Goal: Task Accomplishment & Management: Use online tool/utility

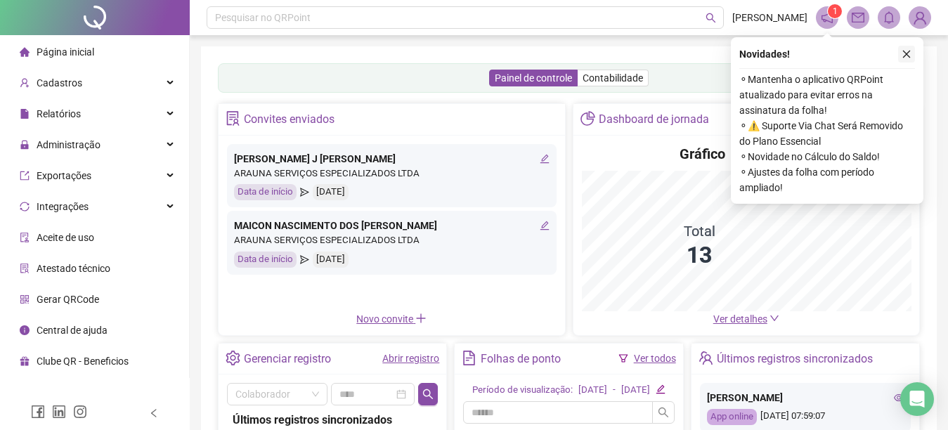
click at [903, 52] on icon "close" at bounding box center [907, 54] width 10 height 10
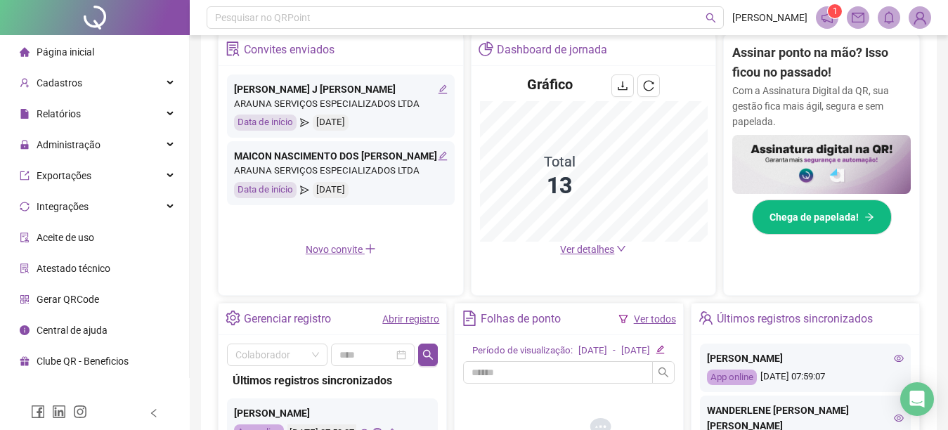
scroll to position [266, 0]
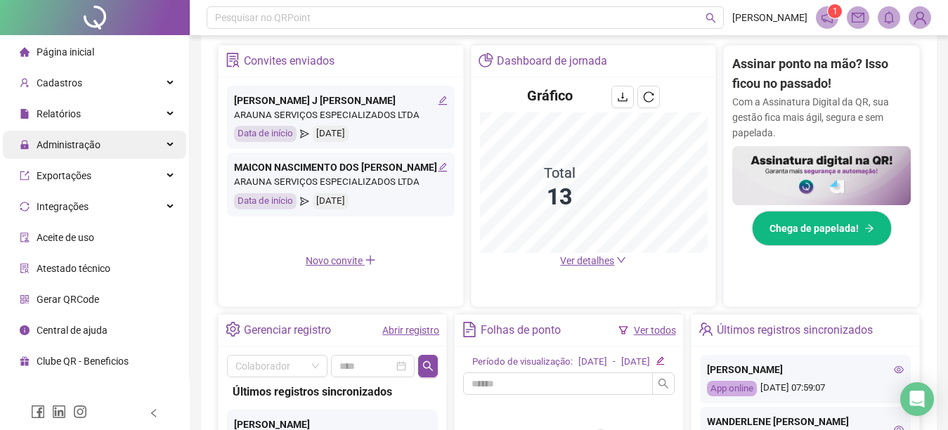
click at [89, 148] on span "Administração" at bounding box center [69, 144] width 64 height 11
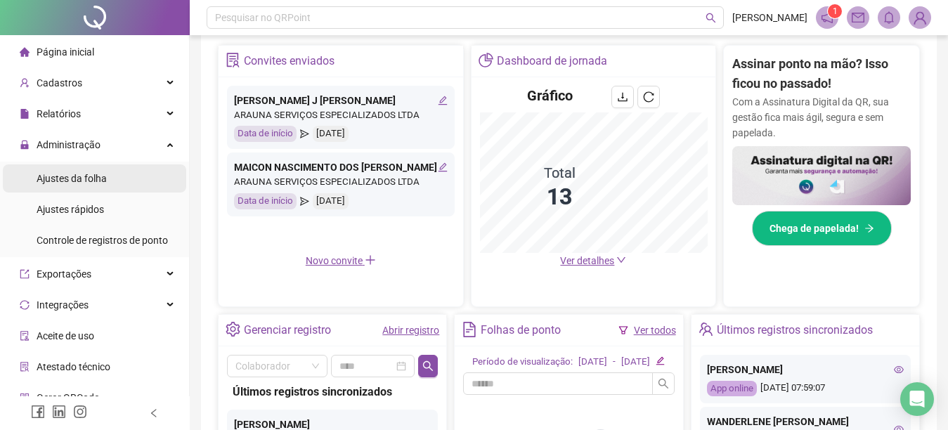
click at [84, 181] on span "Ajustes da folha" at bounding box center [72, 178] width 70 height 11
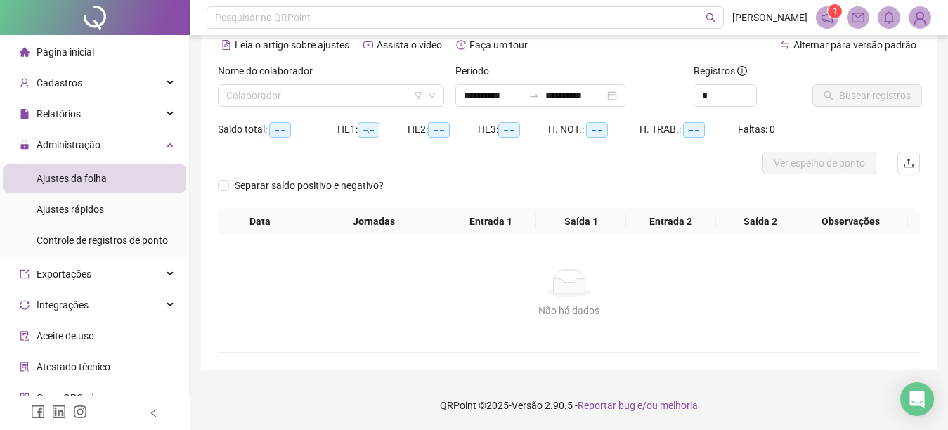
scroll to position [66, 0]
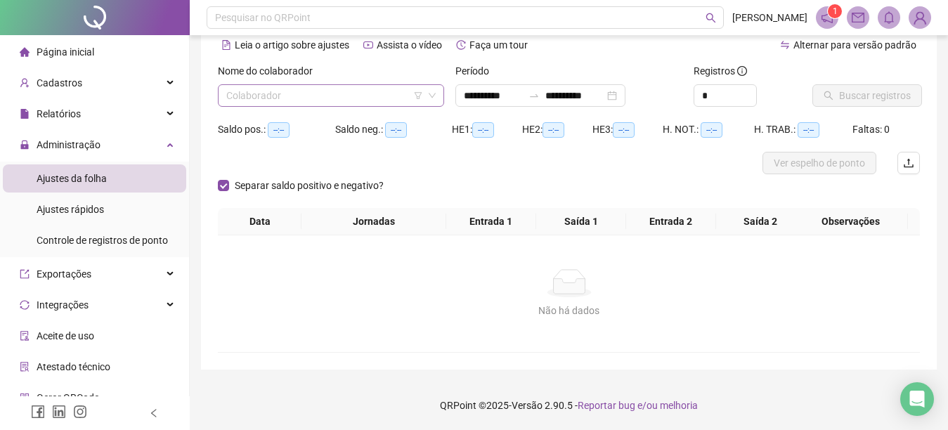
click at [224, 96] on div "Colaborador" at bounding box center [331, 95] width 226 height 22
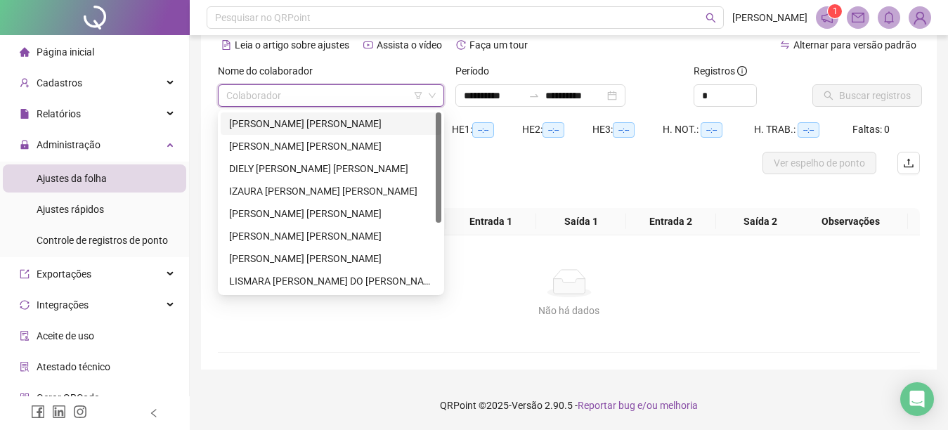
click at [226, 127] on div "[PERSON_NAME] [PERSON_NAME]" at bounding box center [331, 123] width 221 height 22
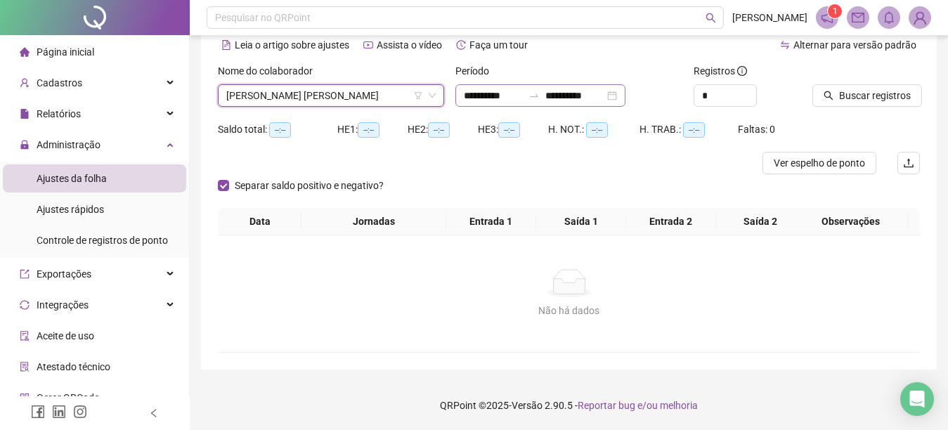
click at [460, 96] on div "**********" at bounding box center [541, 95] width 170 height 22
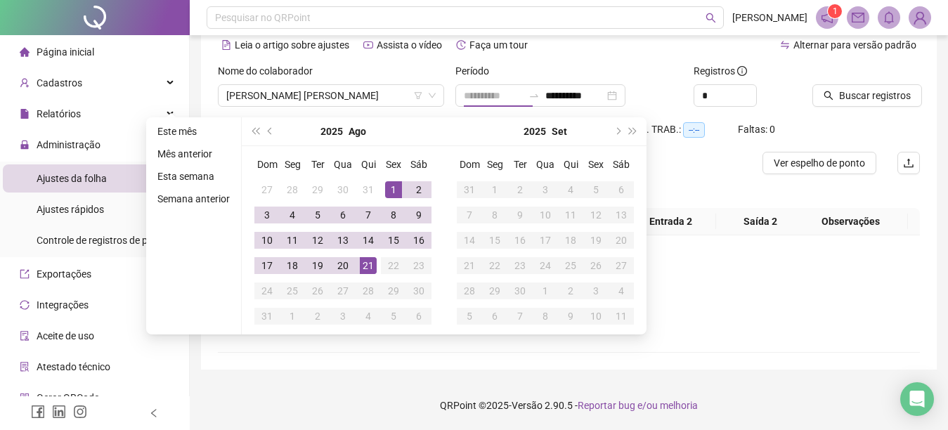
click at [394, 189] on div "1" at bounding box center [393, 189] width 17 height 17
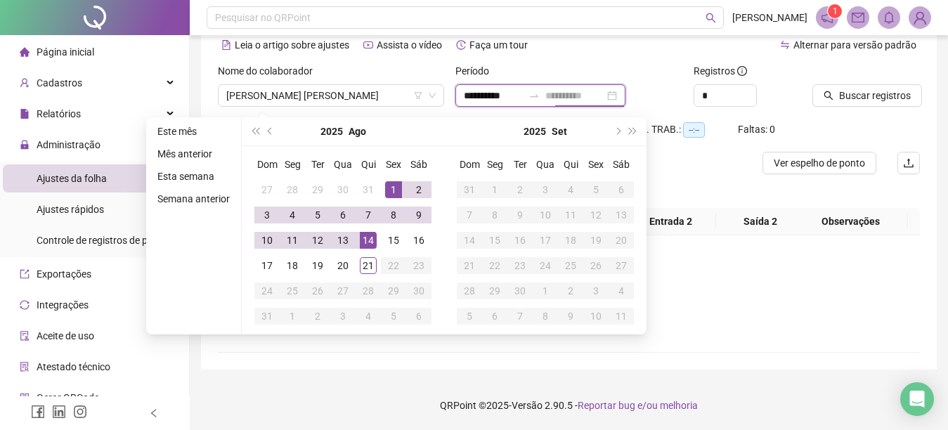
type input "**********"
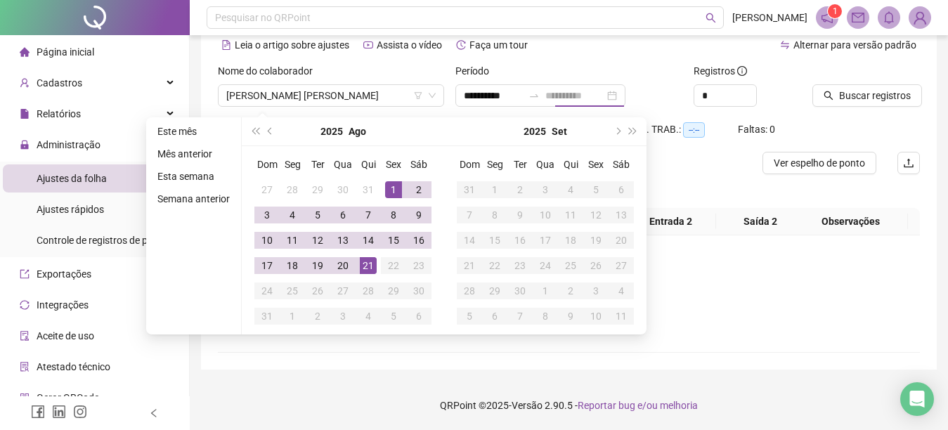
click at [367, 268] on div "21" at bounding box center [368, 265] width 17 height 17
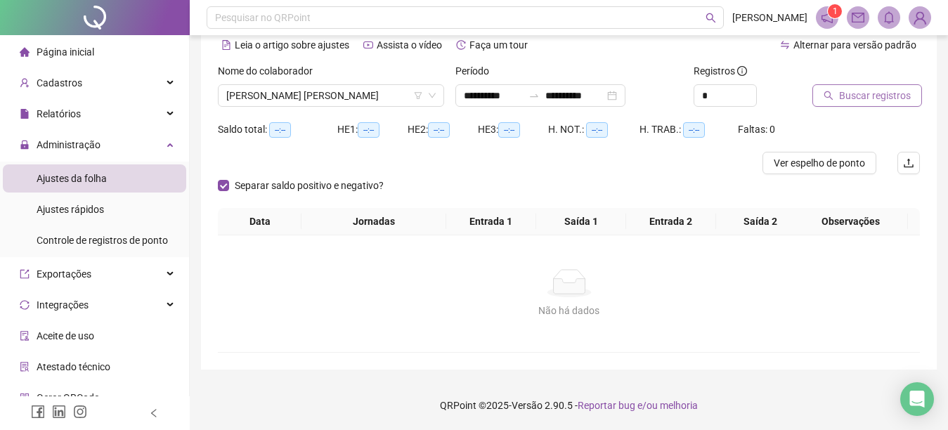
click at [826, 91] on icon "search" at bounding box center [829, 96] width 10 height 10
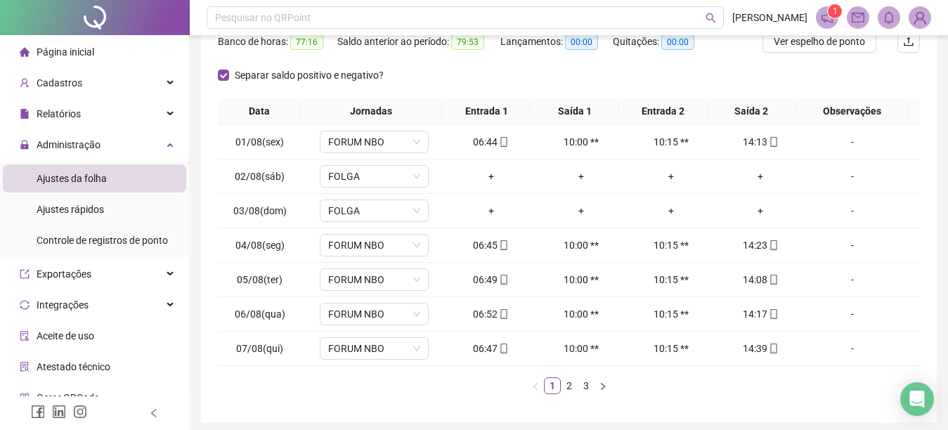
scroll to position [240, 0]
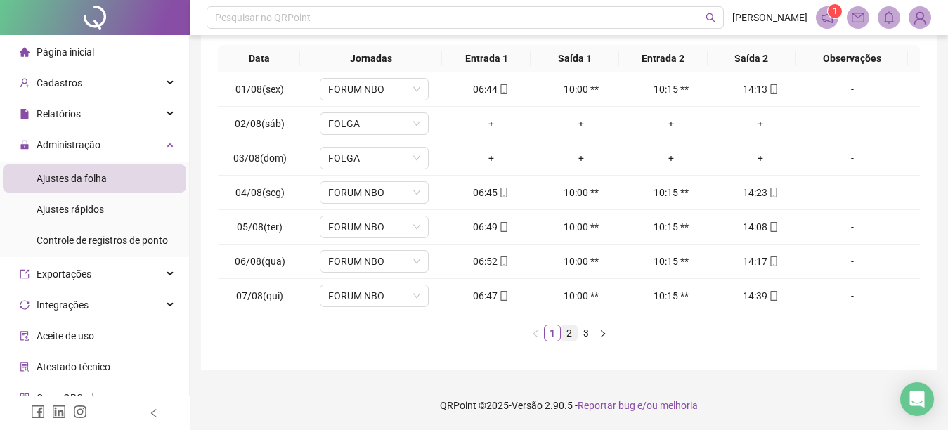
click at [569, 333] on link "2" at bounding box center [569, 333] width 15 height 15
click at [584, 329] on link "3" at bounding box center [586, 333] width 15 height 15
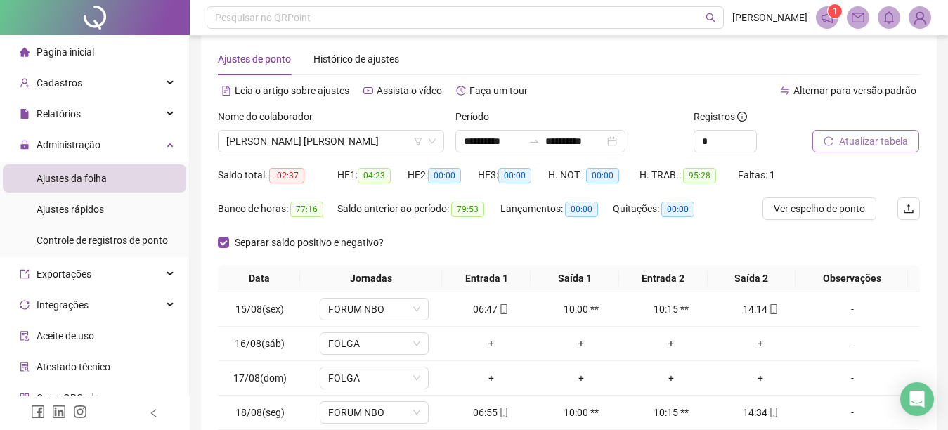
scroll to position [0, 0]
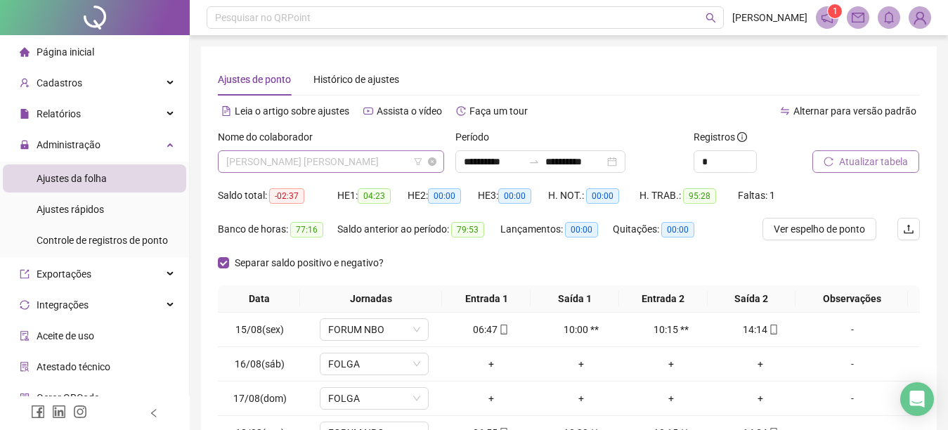
click at [368, 161] on span "[PERSON_NAME] [PERSON_NAME]" at bounding box center [331, 161] width 210 height 21
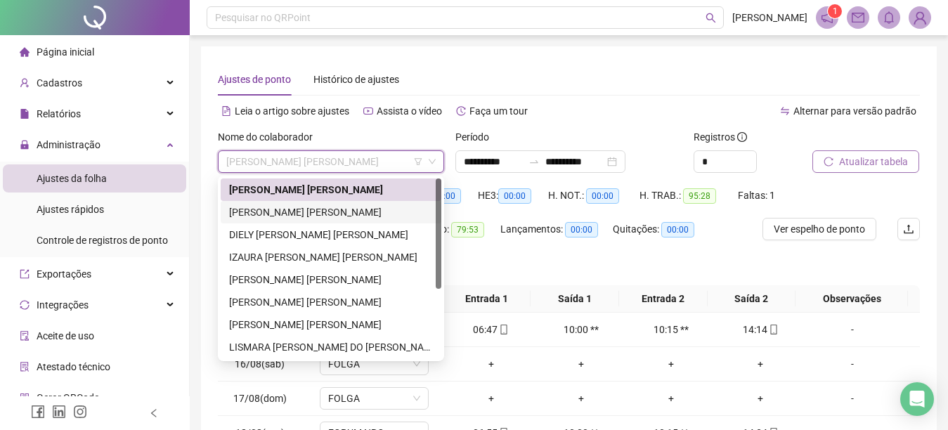
click at [389, 213] on div "[PERSON_NAME] [PERSON_NAME]" at bounding box center [331, 212] width 204 height 15
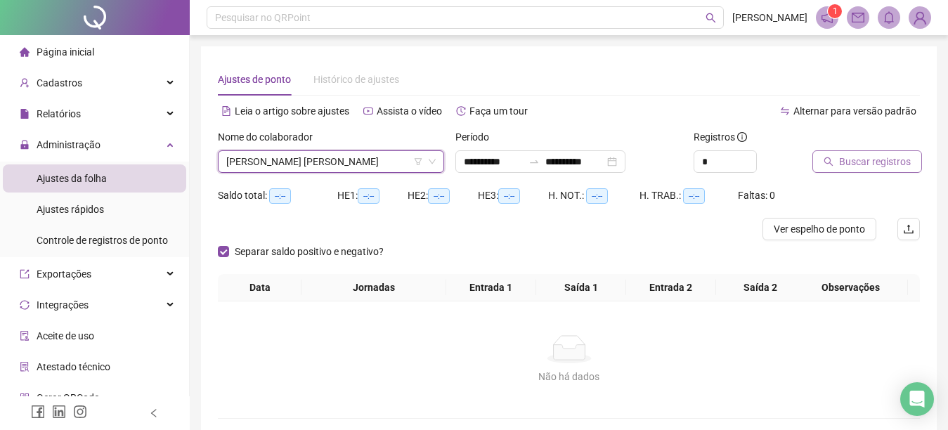
click at [823, 161] on button "Buscar registros" at bounding box center [868, 161] width 110 height 22
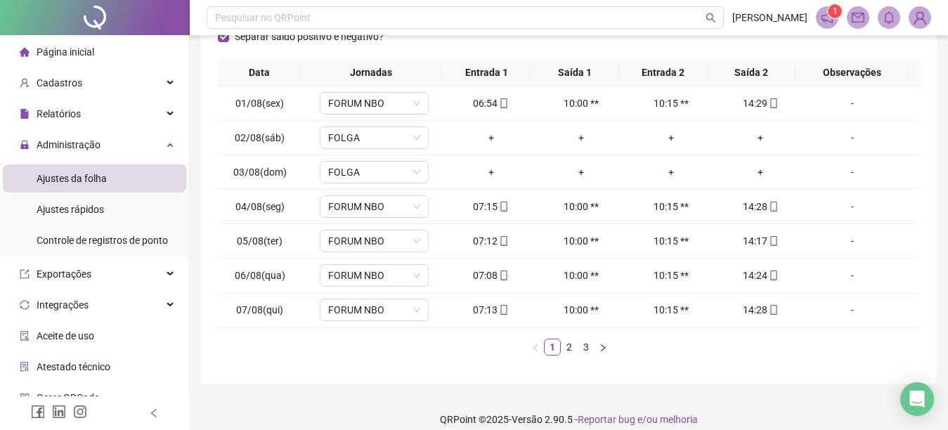
scroll to position [240, 0]
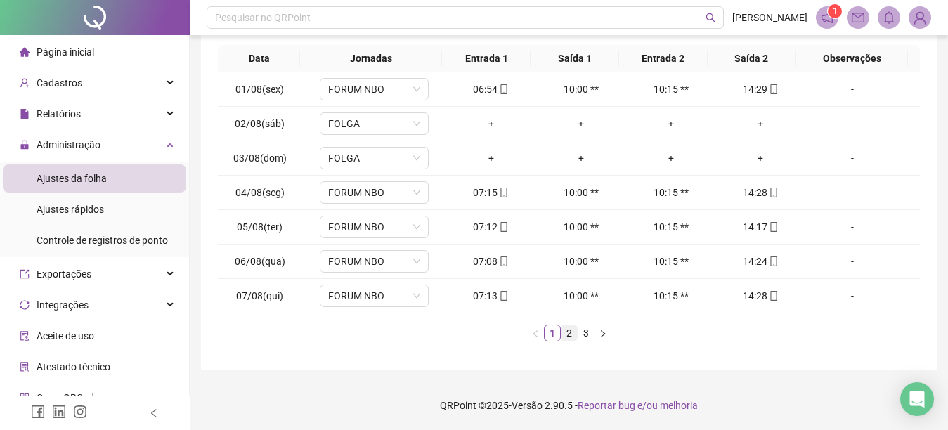
click at [567, 333] on link "2" at bounding box center [569, 333] width 15 height 15
click at [586, 330] on link "3" at bounding box center [586, 333] width 15 height 15
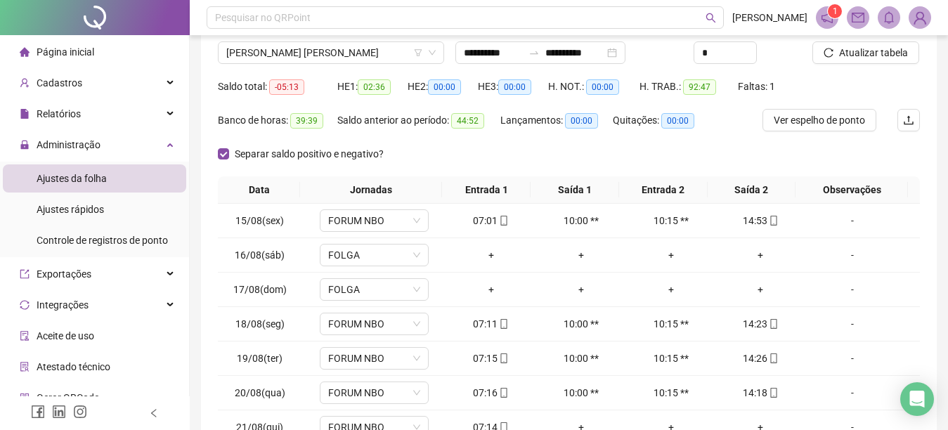
scroll to position [100, 0]
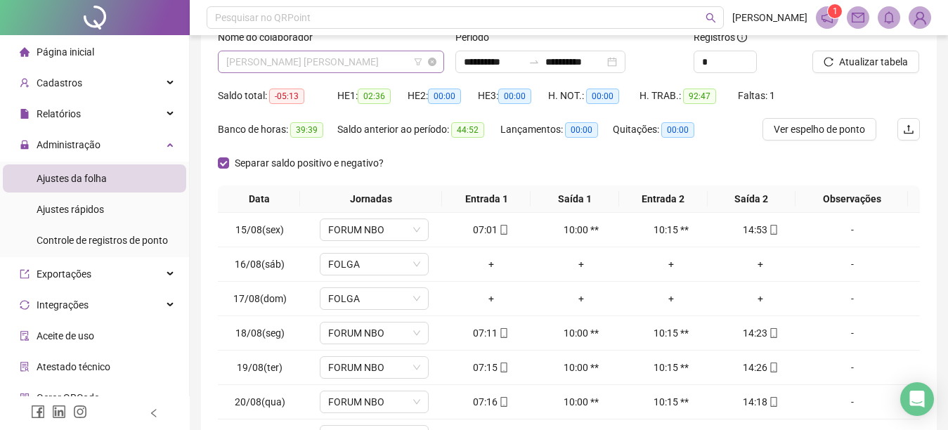
click at [393, 54] on span "[PERSON_NAME] [PERSON_NAME]" at bounding box center [331, 61] width 210 height 21
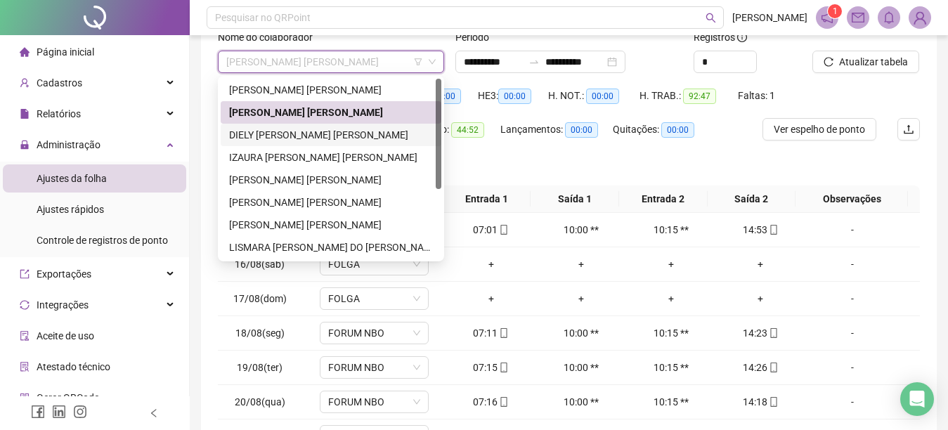
click at [276, 134] on div "DIELY [PERSON_NAME] [PERSON_NAME]" at bounding box center [331, 134] width 204 height 15
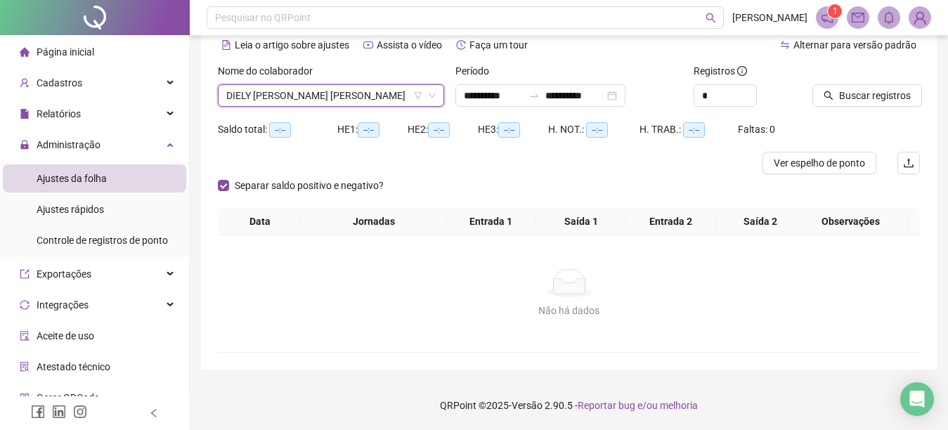
scroll to position [66, 0]
click at [828, 96] on icon "search" at bounding box center [829, 96] width 10 height 10
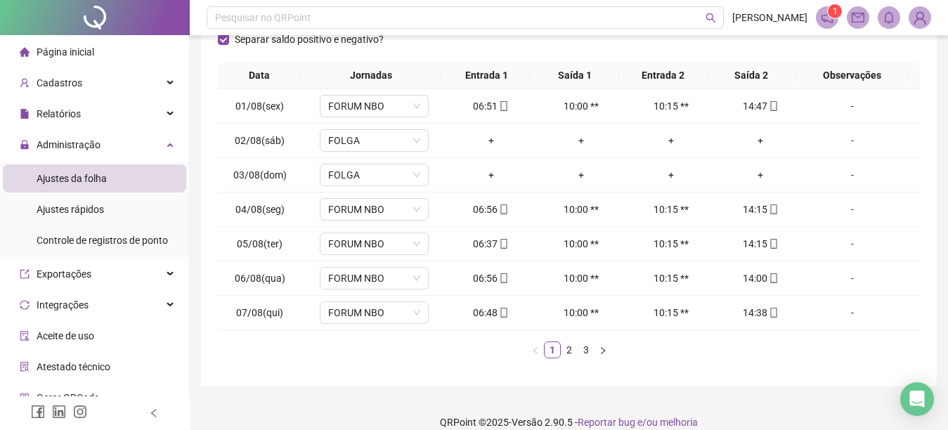
scroll to position [240, 0]
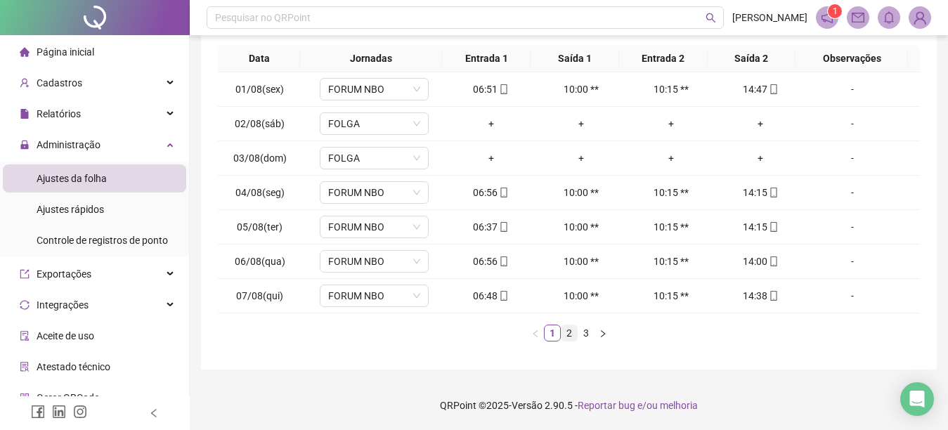
click at [569, 332] on link "2" at bounding box center [569, 333] width 15 height 15
click at [586, 334] on link "3" at bounding box center [586, 333] width 15 height 15
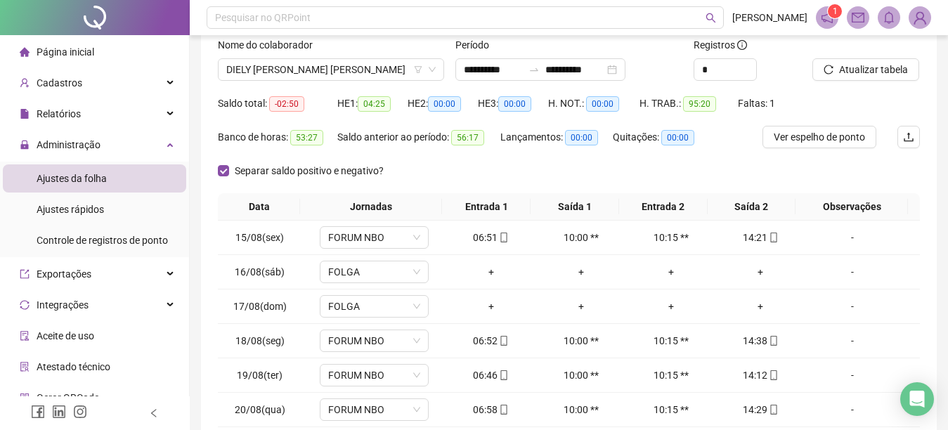
scroll to position [91, 0]
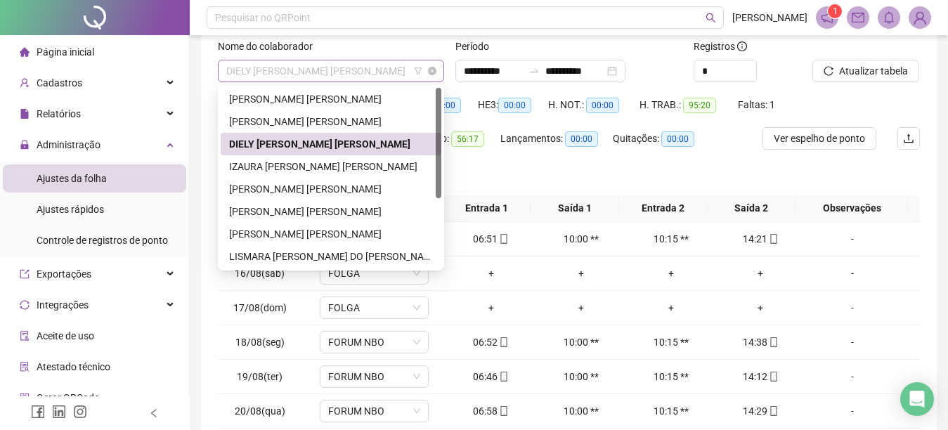
click at [375, 70] on span "DIELY [PERSON_NAME] [PERSON_NAME]" at bounding box center [331, 70] width 210 height 21
click at [276, 166] on div "IZAURA [PERSON_NAME] [PERSON_NAME]" at bounding box center [331, 166] width 204 height 15
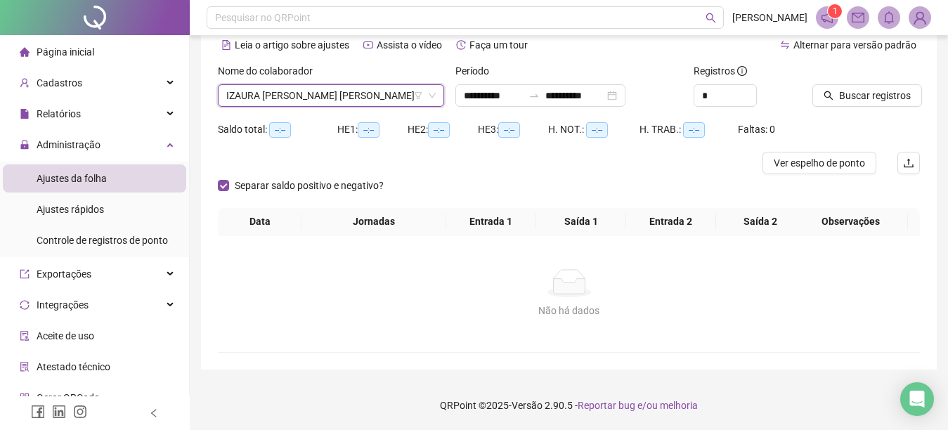
scroll to position [66, 0]
click at [826, 94] on icon "search" at bounding box center [829, 96] width 10 height 10
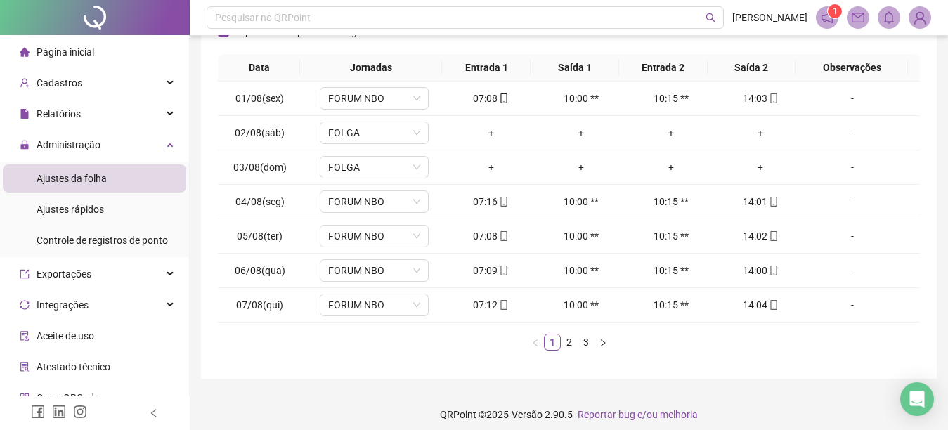
scroll to position [240, 0]
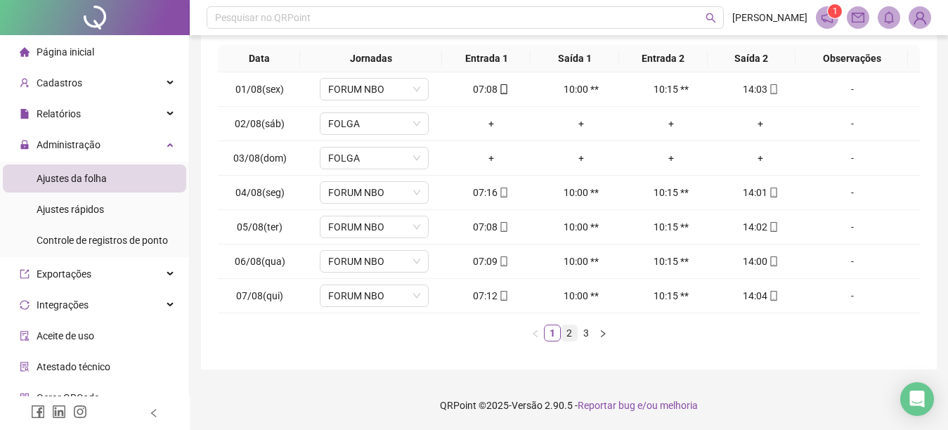
click at [571, 330] on link "2" at bounding box center [569, 333] width 15 height 15
click at [587, 333] on link "3" at bounding box center [586, 333] width 15 height 15
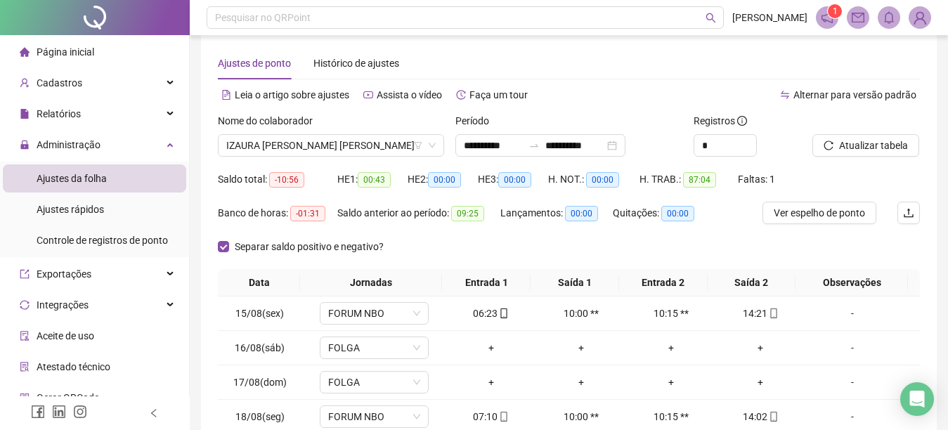
scroll to position [15, 0]
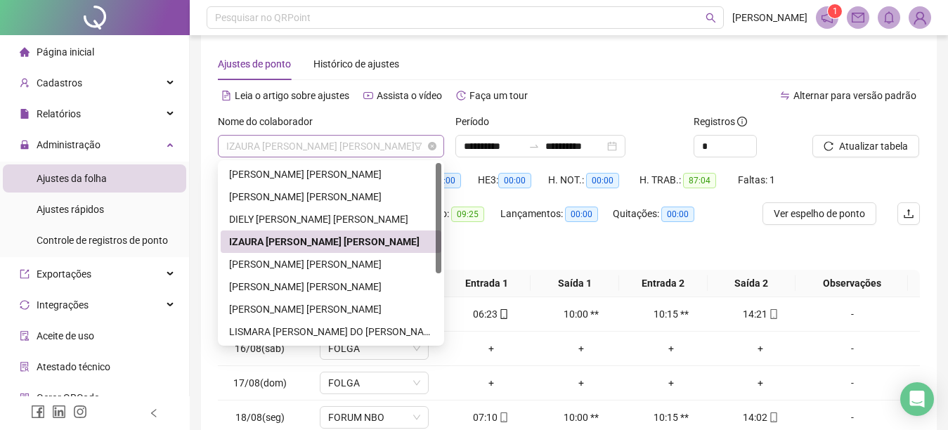
click at [375, 146] on span "IZAURA [PERSON_NAME] [PERSON_NAME]" at bounding box center [331, 146] width 210 height 21
click at [288, 263] on div "[PERSON_NAME] [PERSON_NAME]" at bounding box center [331, 264] width 204 height 15
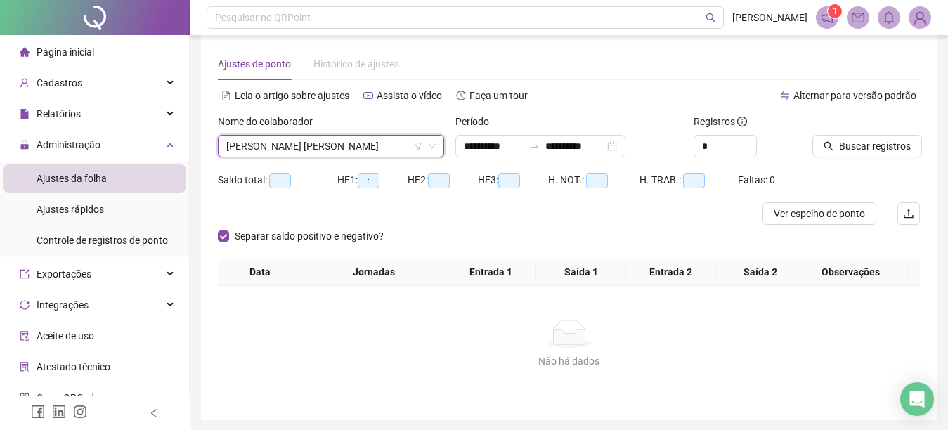
click at [824, 146] on icon "search" at bounding box center [829, 146] width 10 height 10
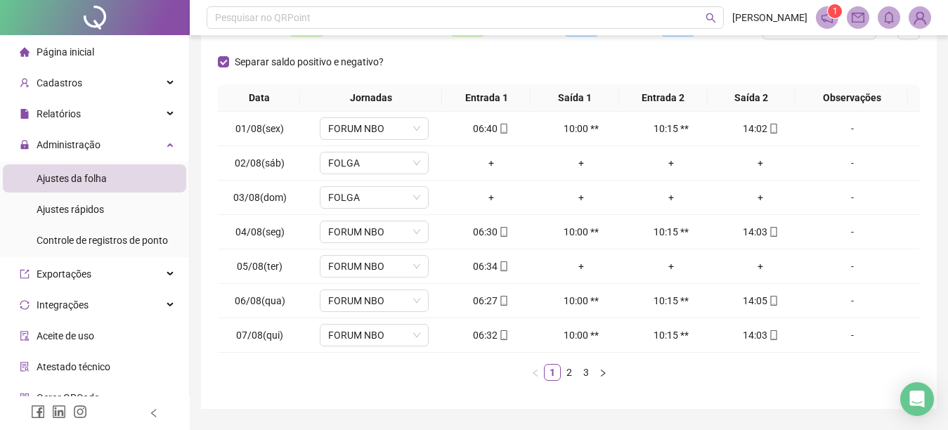
scroll to position [240, 0]
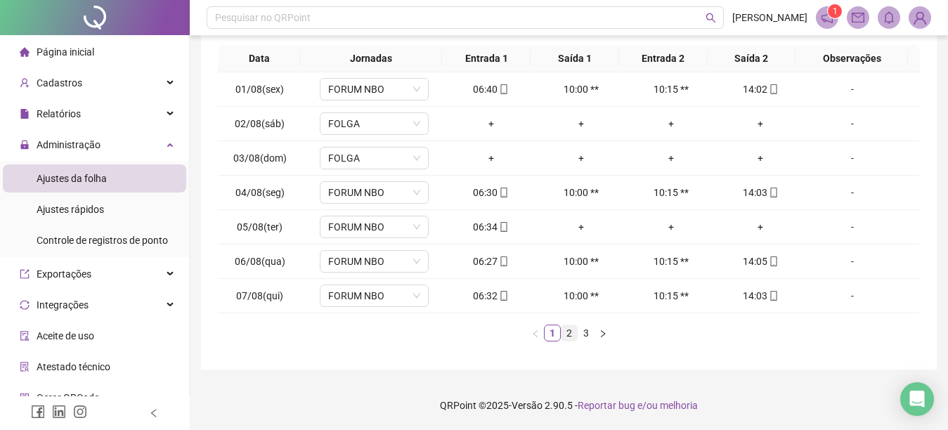
click at [569, 334] on link "2" at bounding box center [569, 333] width 15 height 15
click at [583, 335] on link "3" at bounding box center [586, 333] width 15 height 15
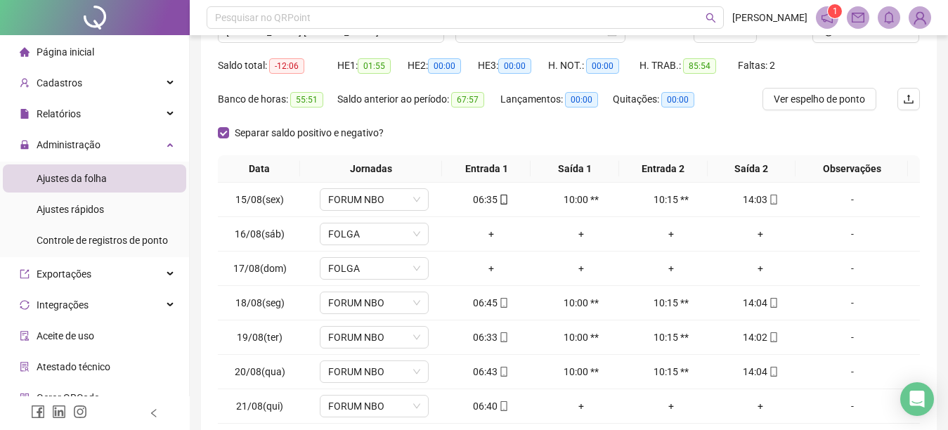
scroll to position [91, 0]
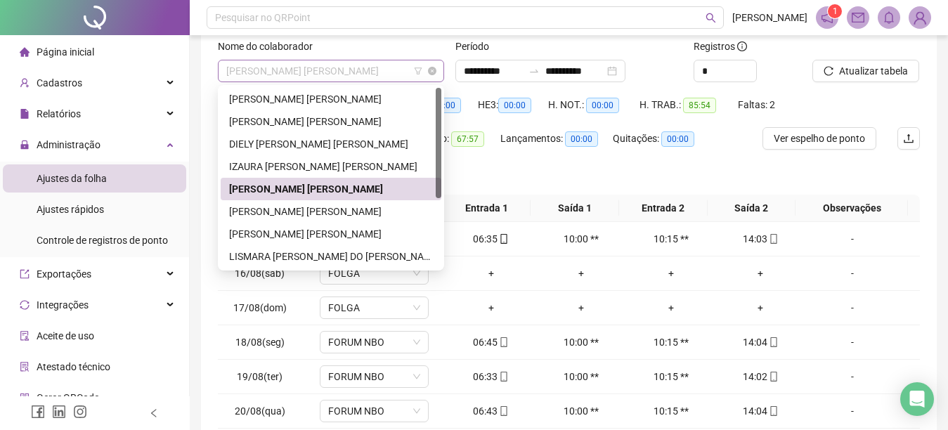
click at [372, 69] on span "[PERSON_NAME] [PERSON_NAME]" at bounding box center [331, 70] width 210 height 21
click at [271, 231] on div "[PERSON_NAME] [PERSON_NAME]" at bounding box center [331, 233] width 204 height 15
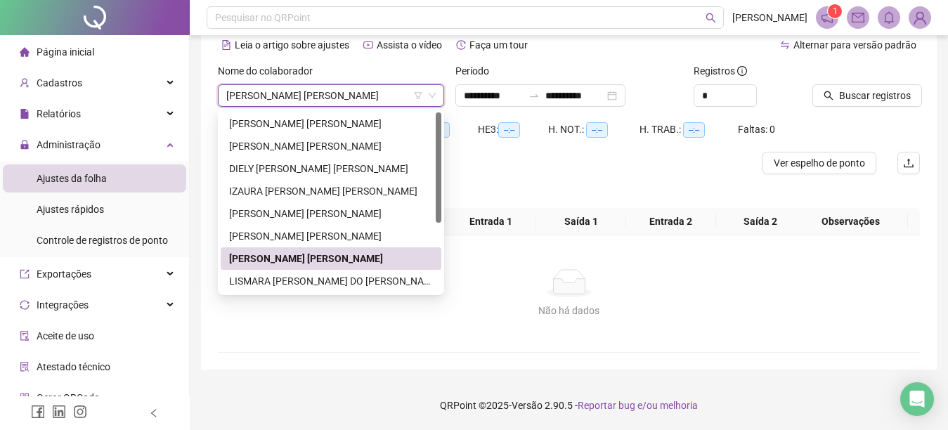
scroll to position [66, 0]
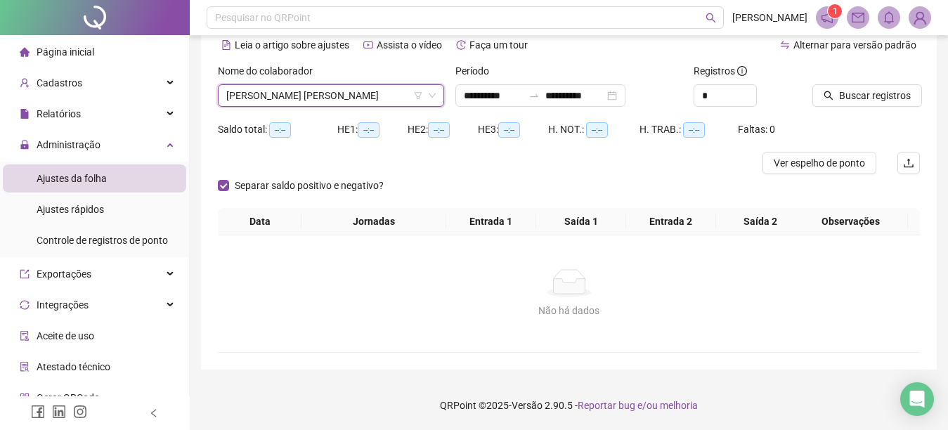
click at [827, 94] on icon "search" at bounding box center [829, 96] width 10 height 10
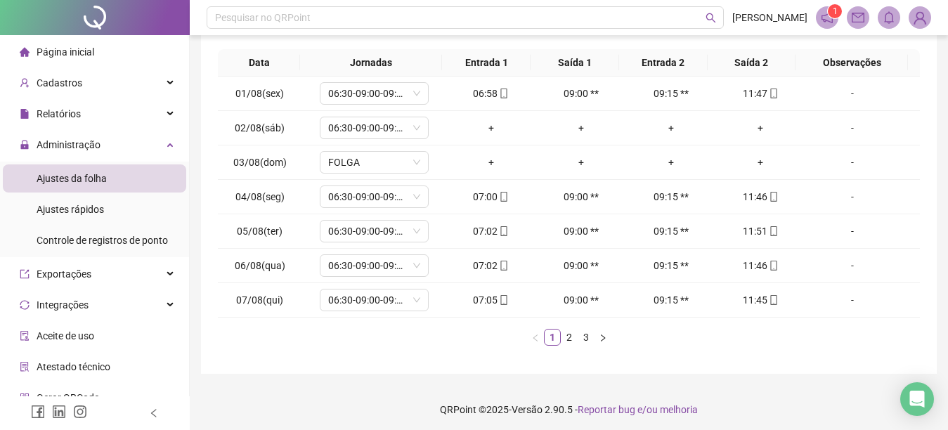
scroll to position [240, 0]
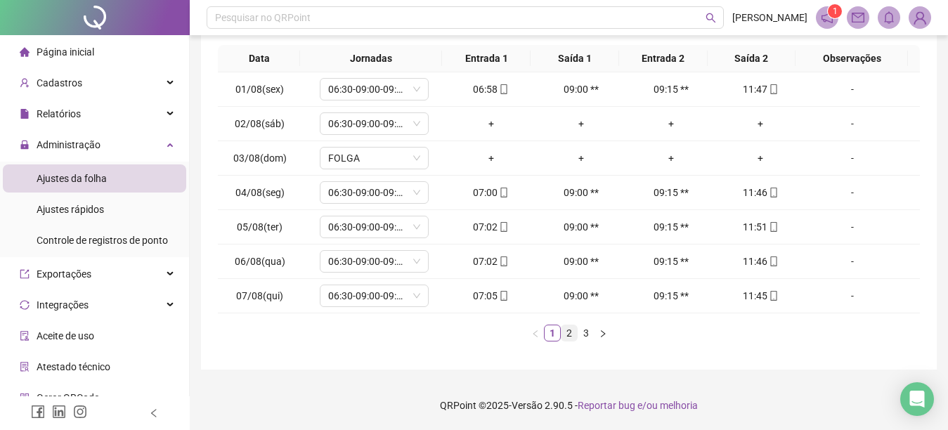
click at [570, 334] on link "2" at bounding box center [569, 333] width 15 height 15
click at [585, 334] on link "3" at bounding box center [586, 333] width 15 height 15
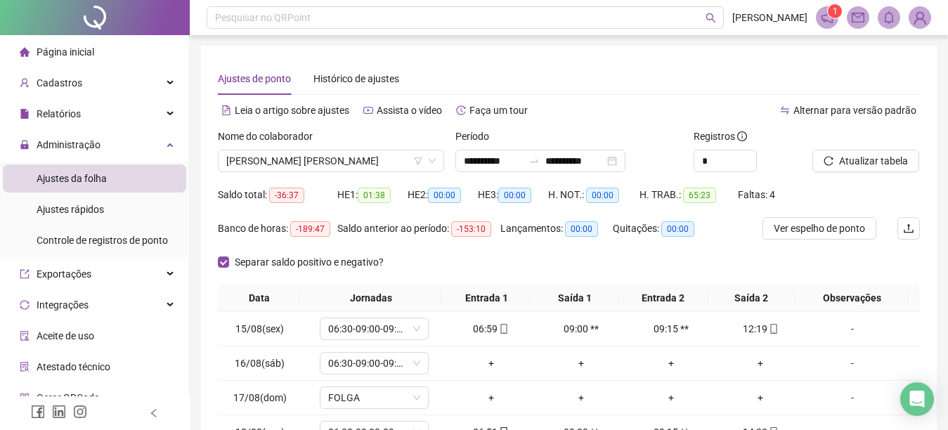
scroll to position [0, 0]
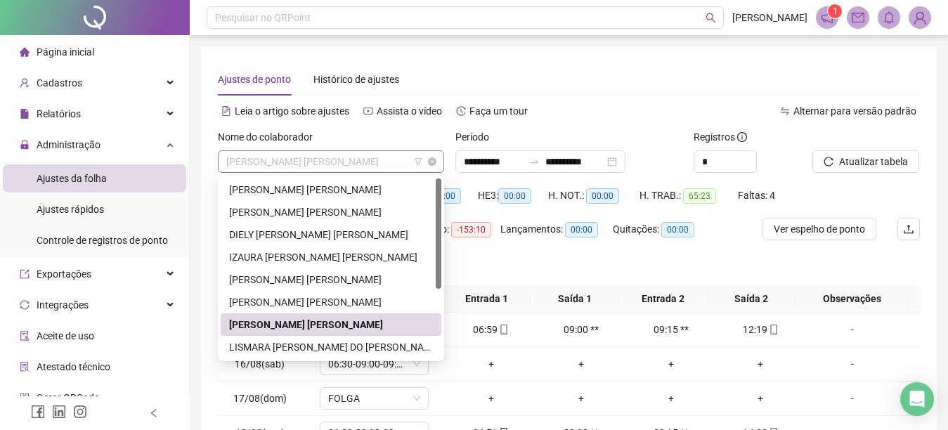
click at [352, 160] on span "[PERSON_NAME] [PERSON_NAME]" at bounding box center [331, 161] width 210 height 21
click at [259, 346] on div "LISMARA [PERSON_NAME] DO [PERSON_NAME]" at bounding box center [331, 347] width 204 height 15
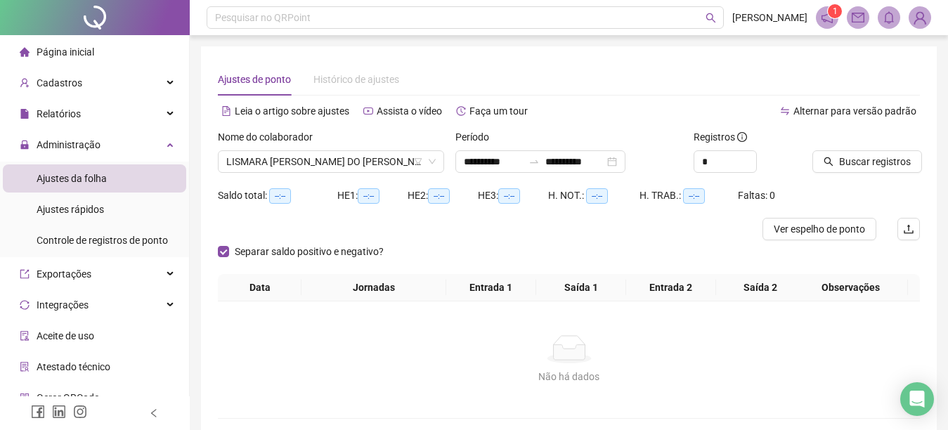
click at [828, 162] on icon "search" at bounding box center [829, 162] width 10 height 10
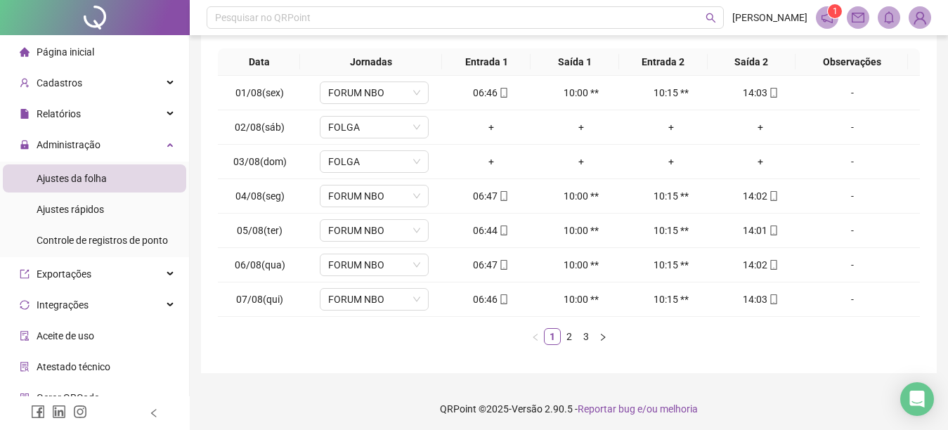
scroll to position [240, 0]
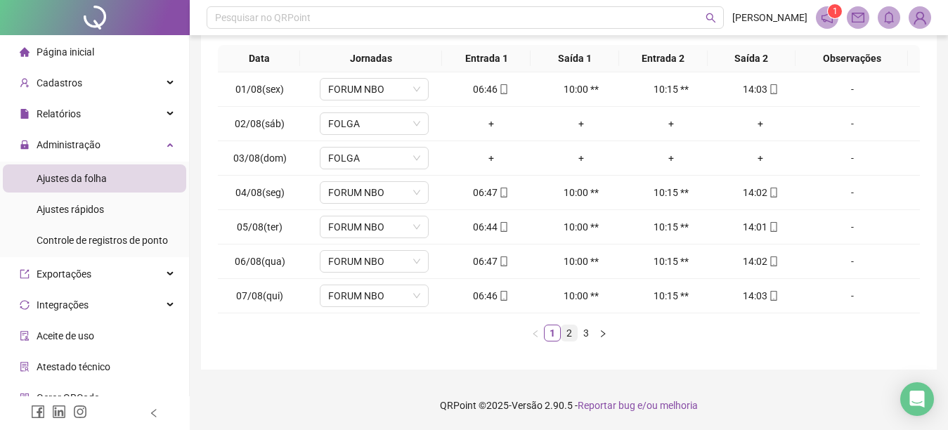
click at [569, 330] on link "2" at bounding box center [569, 333] width 15 height 15
click at [581, 333] on link "3" at bounding box center [586, 333] width 15 height 15
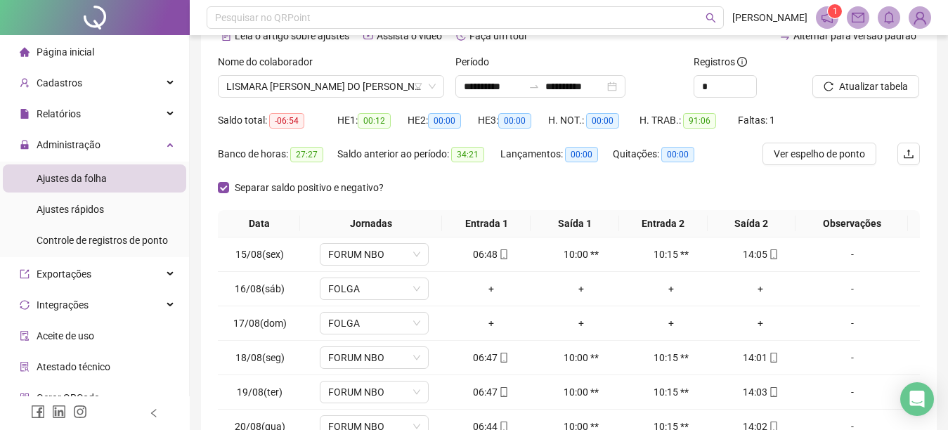
scroll to position [72, 0]
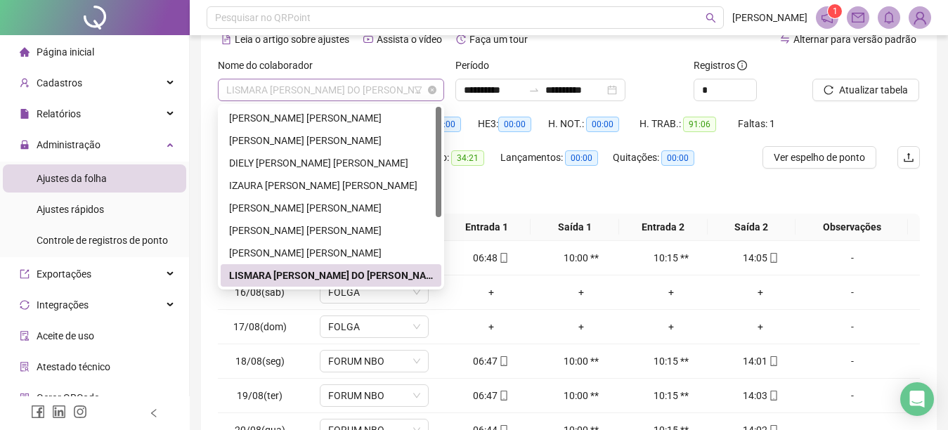
click at [385, 81] on span "LISMARA [PERSON_NAME] DO [PERSON_NAME]" at bounding box center [331, 89] width 210 height 21
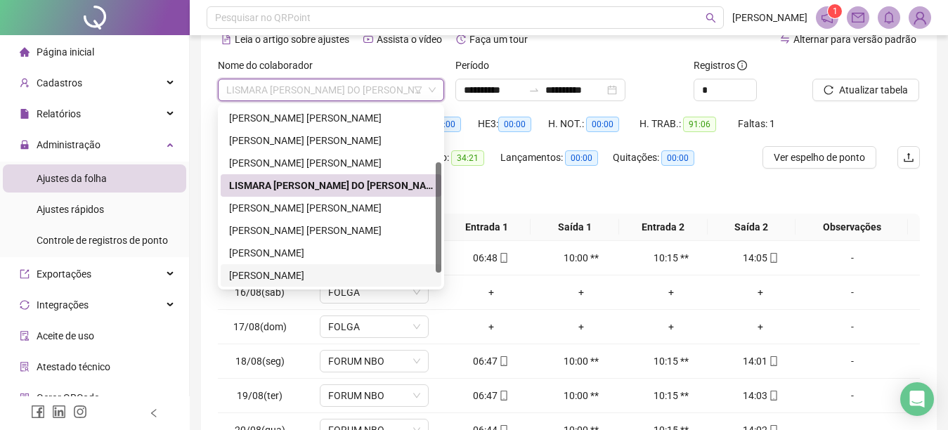
scroll to position [112, 0]
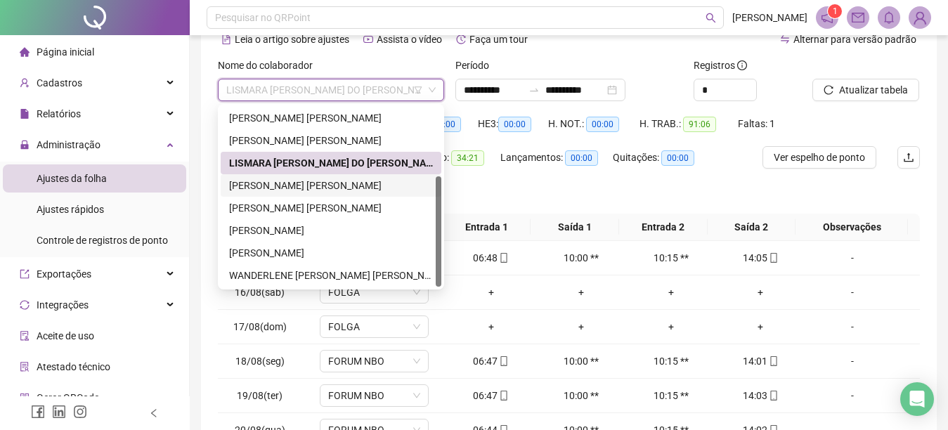
click at [303, 184] on div "[PERSON_NAME] [PERSON_NAME]" at bounding box center [331, 185] width 204 height 15
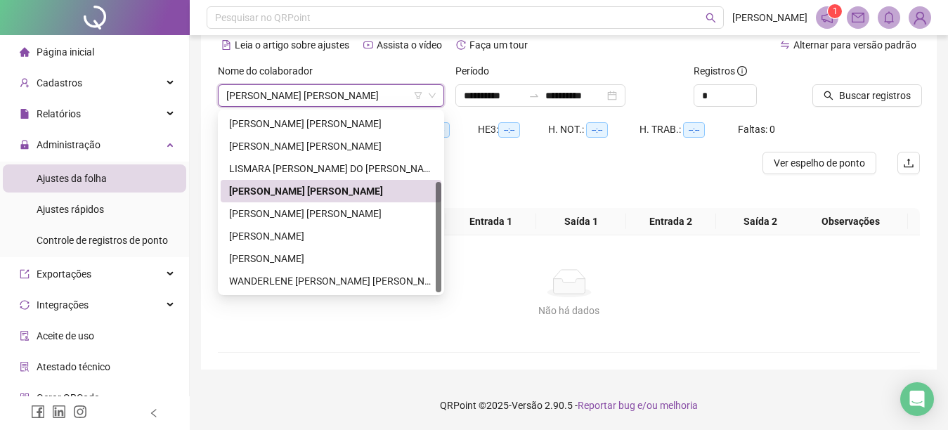
scroll to position [66, 0]
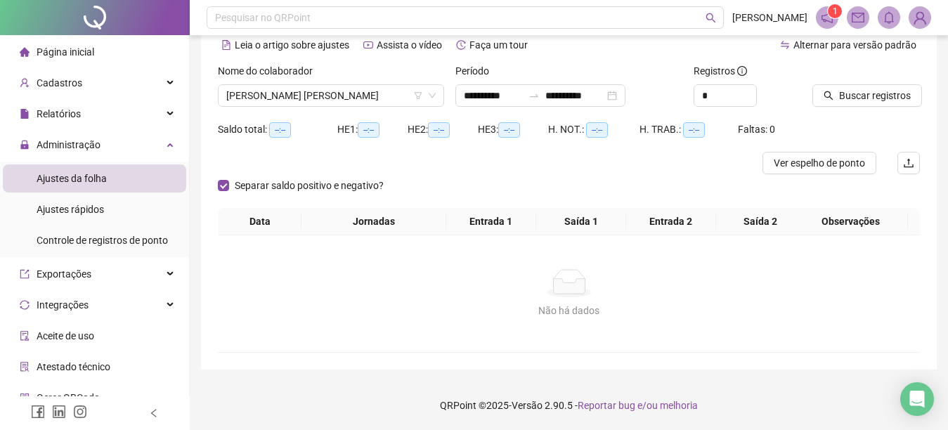
click at [827, 92] on icon "search" at bounding box center [829, 95] width 9 height 9
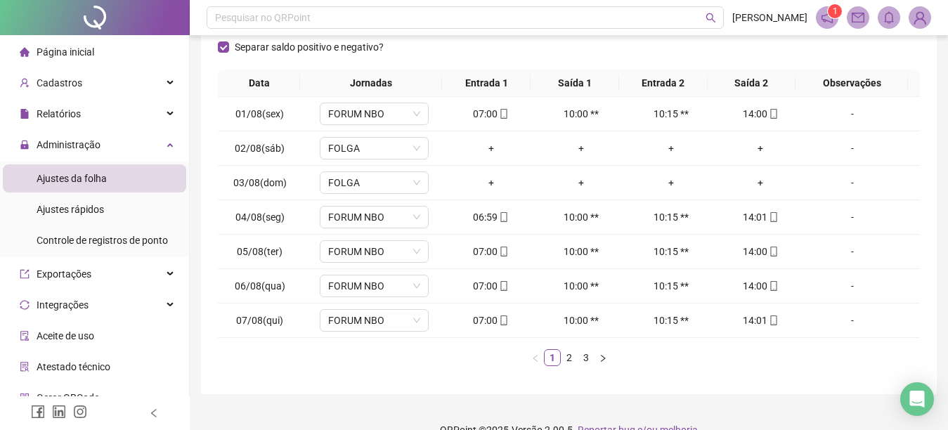
scroll to position [240, 0]
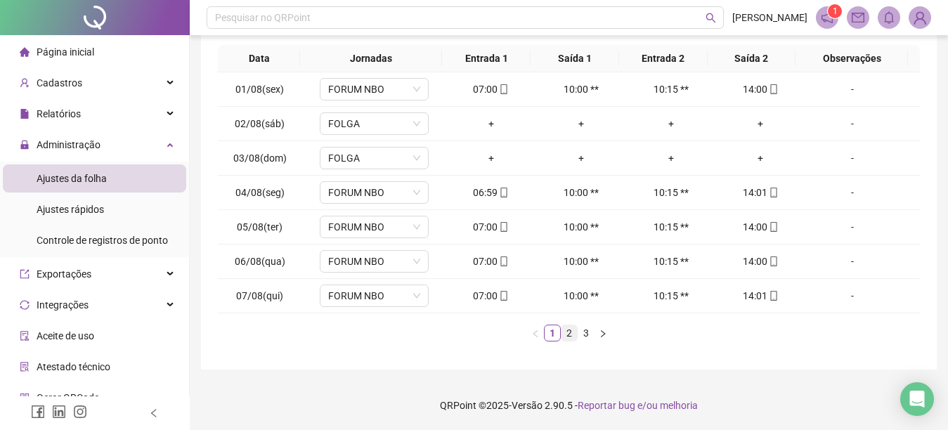
click at [570, 335] on link "2" at bounding box center [569, 333] width 15 height 15
click at [582, 333] on link "3" at bounding box center [586, 333] width 15 height 15
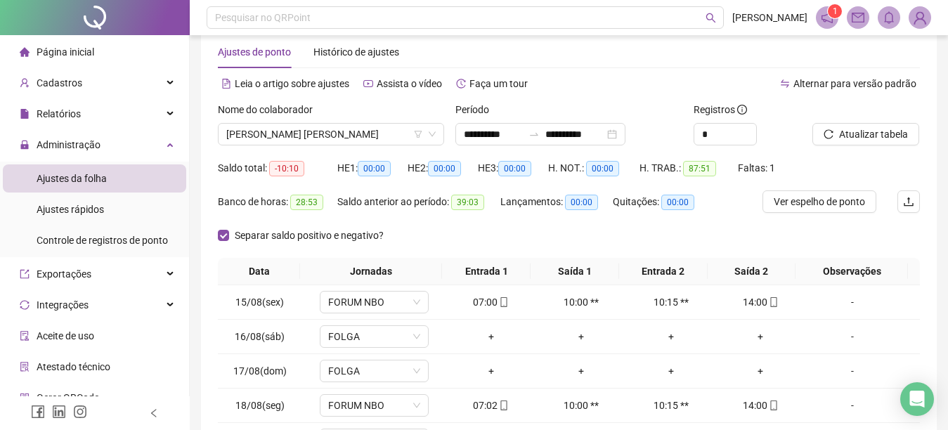
scroll to position [0, 0]
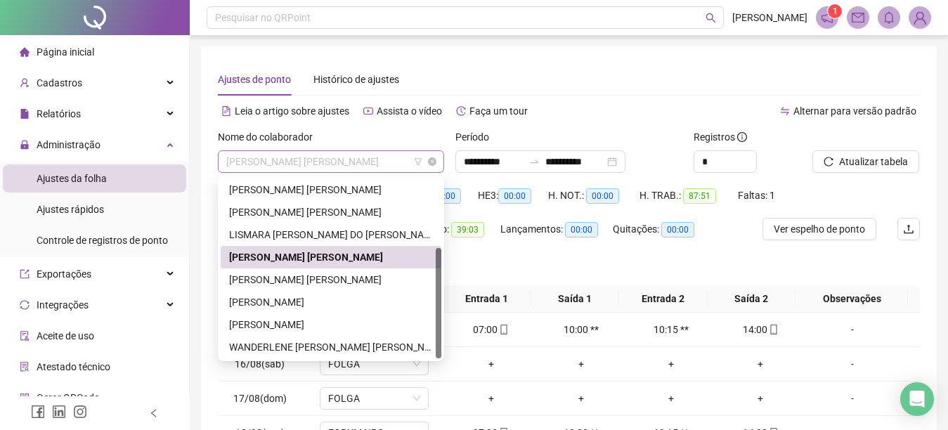
click at [312, 160] on span "[PERSON_NAME] [PERSON_NAME]" at bounding box center [331, 161] width 210 height 21
click at [301, 280] on div "[PERSON_NAME] [PERSON_NAME]" at bounding box center [331, 279] width 204 height 15
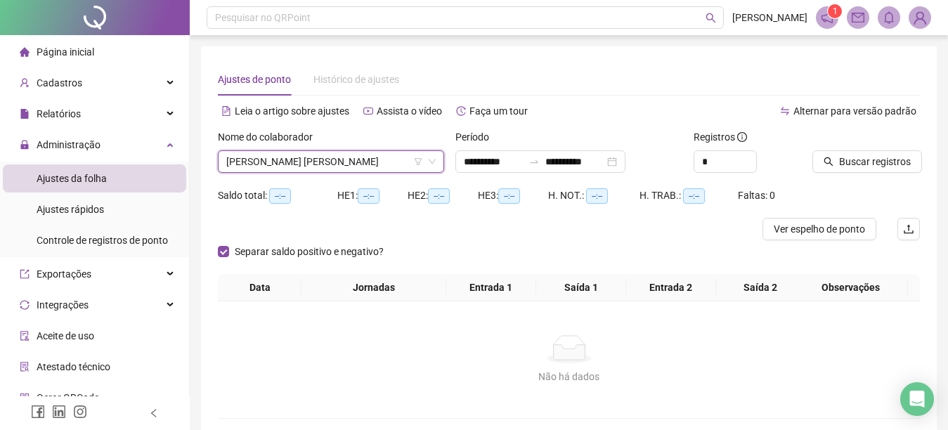
click at [829, 161] on icon "search" at bounding box center [829, 162] width 10 height 10
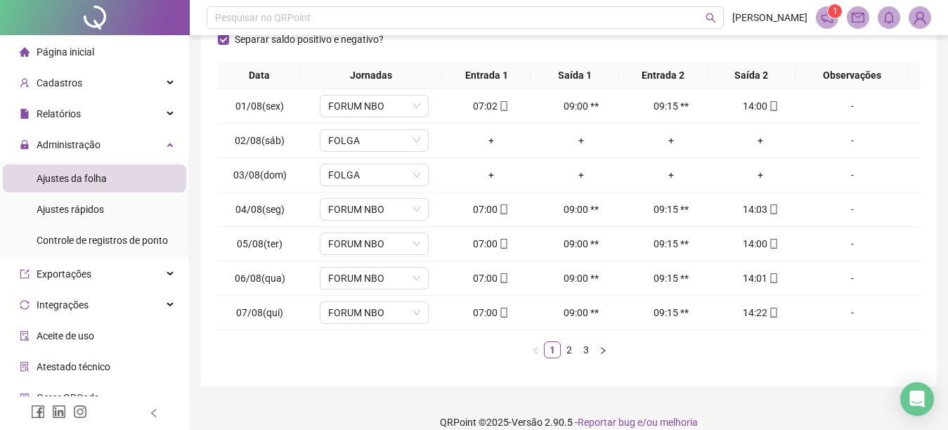
scroll to position [240, 0]
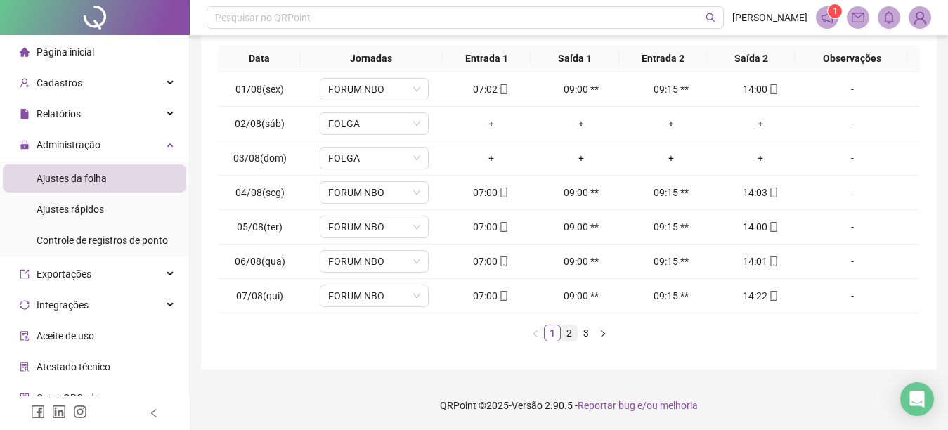
click at [569, 330] on link "2" at bounding box center [569, 333] width 15 height 15
click at [583, 335] on link "3" at bounding box center [586, 333] width 15 height 15
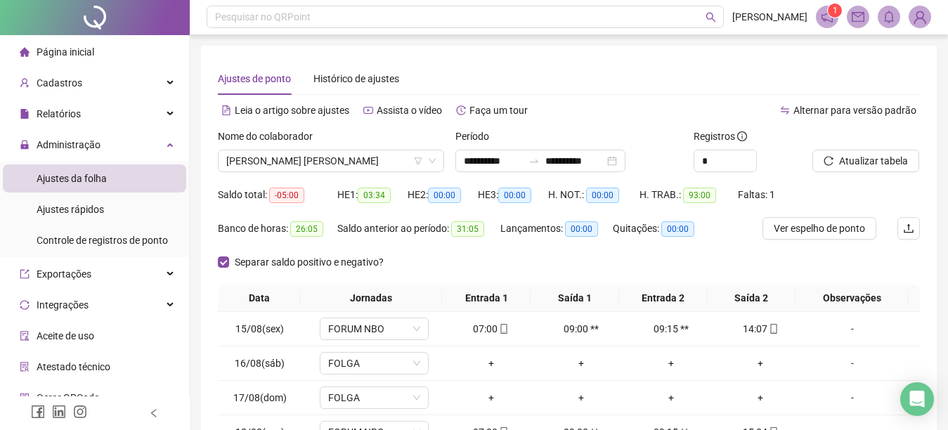
scroll to position [0, 0]
click at [356, 165] on span "[PERSON_NAME] [PERSON_NAME]" at bounding box center [331, 161] width 210 height 21
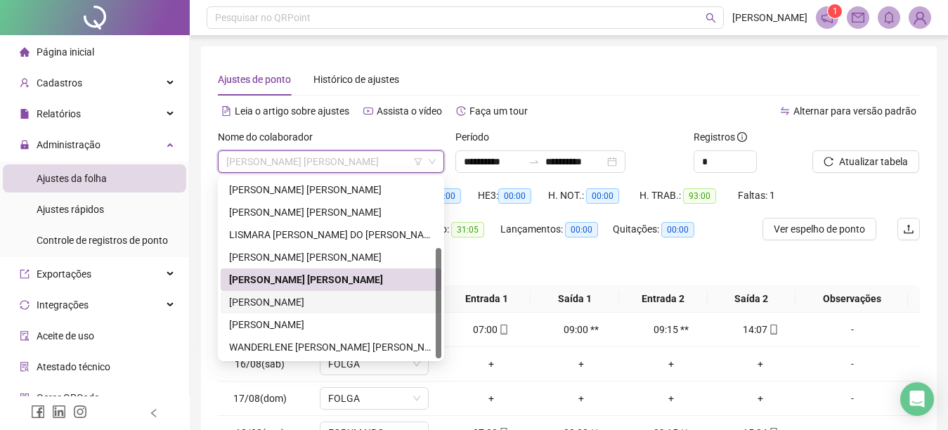
click at [361, 302] on div "[PERSON_NAME]" at bounding box center [331, 302] width 204 height 15
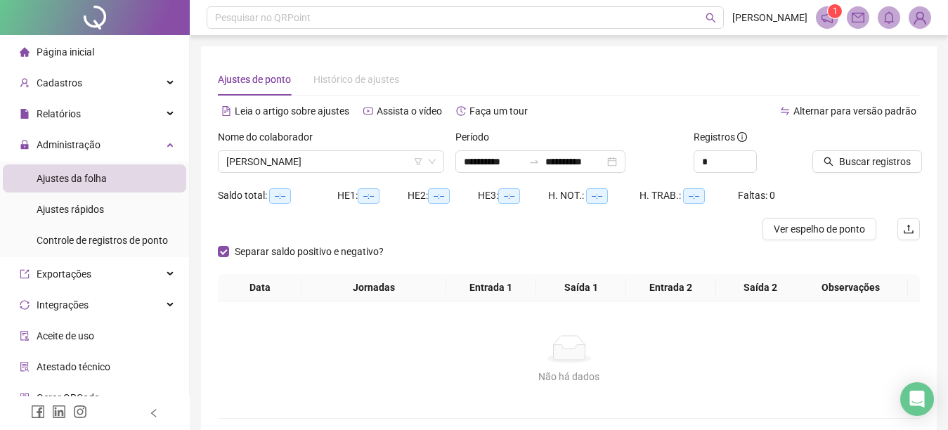
click at [828, 160] on icon "search" at bounding box center [829, 162] width 10 height 10
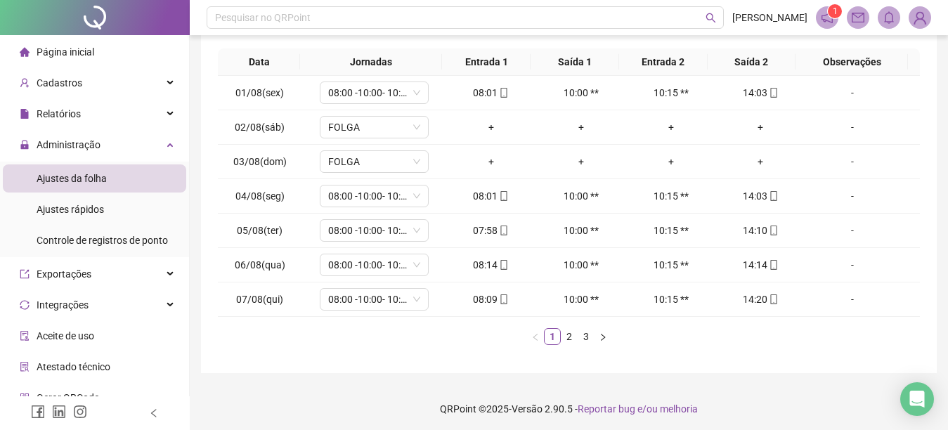
scroll to position [240, 0]
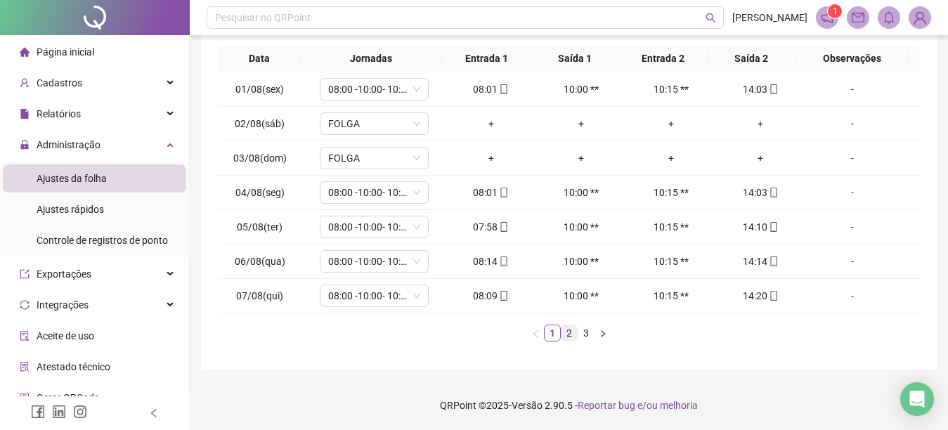
click at [569, 333] on link "2" at bounding box center [569, 333] width 15 height 15
click at [586, 333] on link "3" at bounding box center [586, 333] width 15 height 15
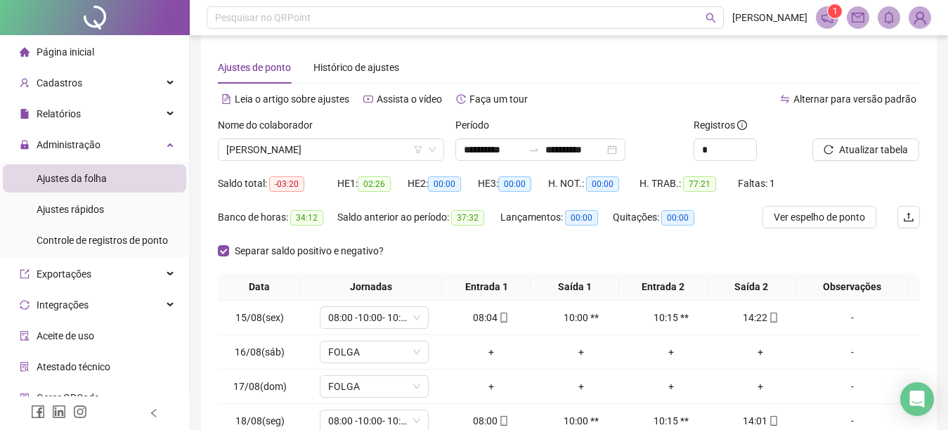
scroll to position [0, 0]
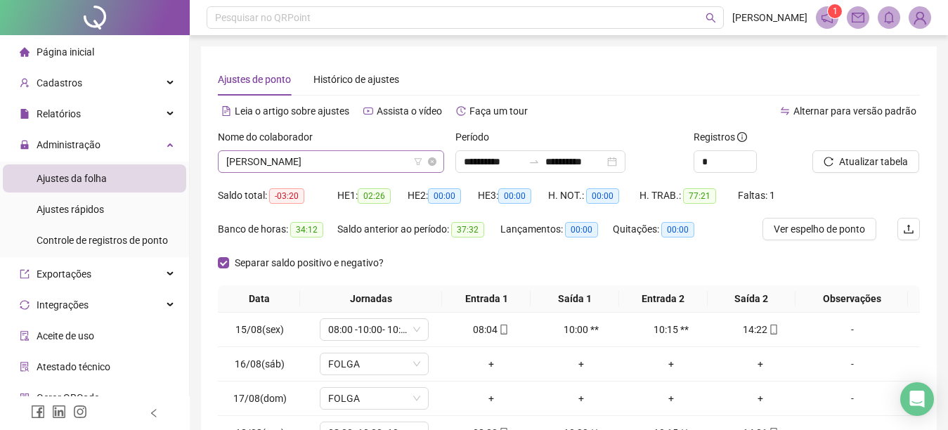
click at [347, 160] on span "[PERSON_NAME]" at bounding box center [331, 161] width 210 height 21
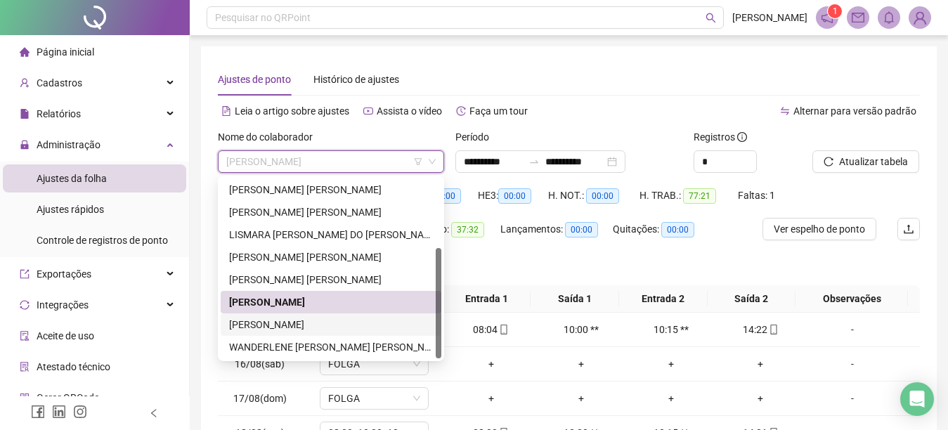
click at [281, 323] on div "[PERSON_NAME]" at bounding box center [331, 324] width 204 height 15
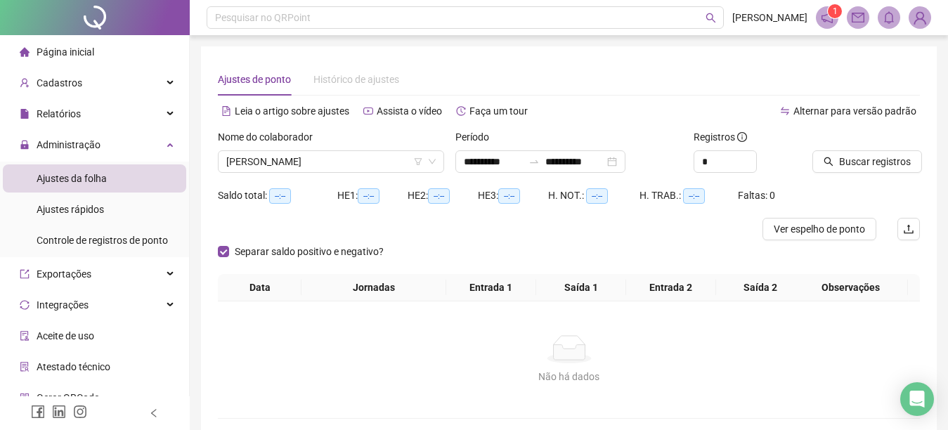
click at [827, 161] on icon "search" at bounding box center [829, 162] width 10 height 10
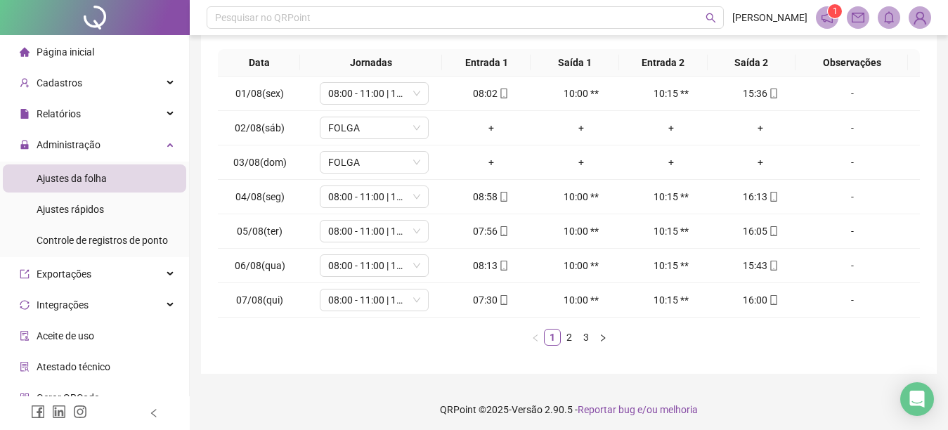
scroll to position [240, 0]
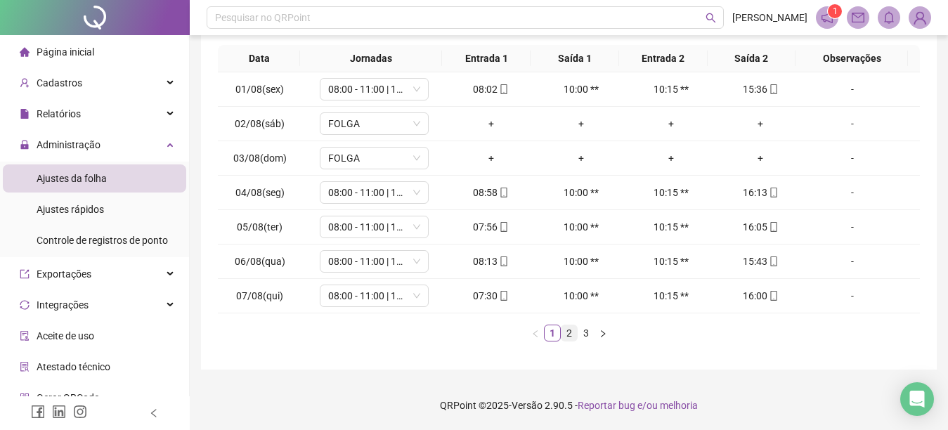
click at [568, 333] on link "2" at bounding box center [569, 333] width 15 height 15
click at [584, 334] on link "3" at bounding box center [586, 333] width 15 height 15
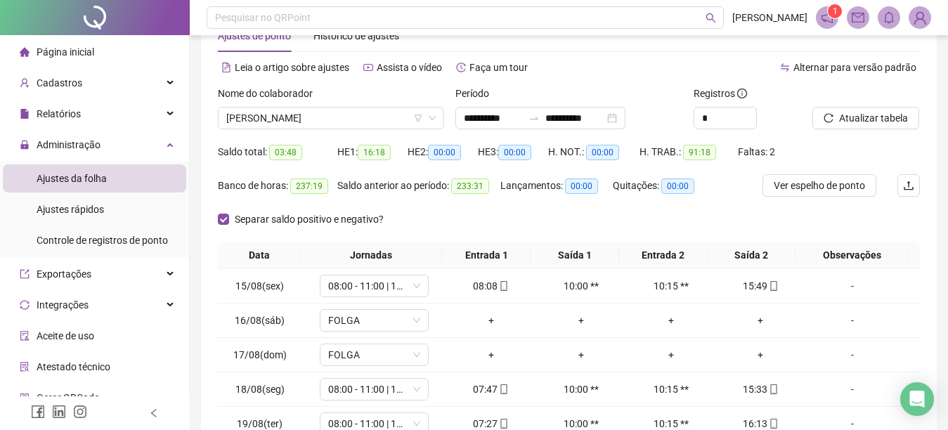
scroll to position [0, 0]
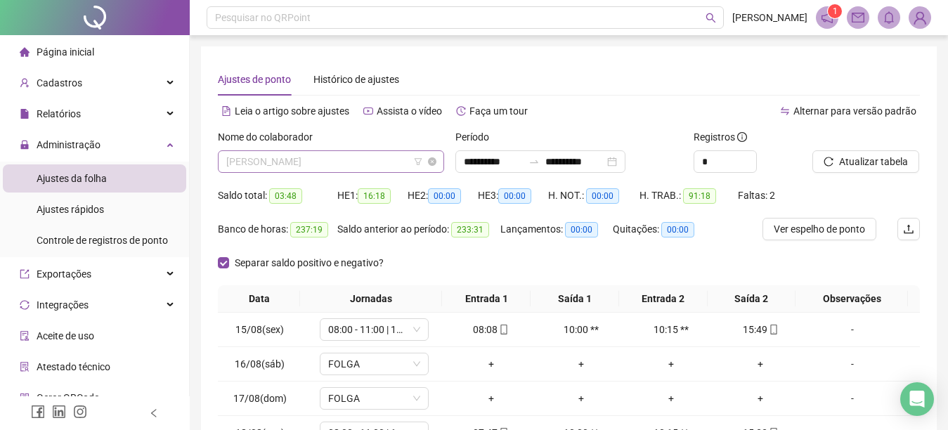
click at [350, 161] on span "[PERSON_NAME]" at bounding box center [331, 161] width 210 height 21
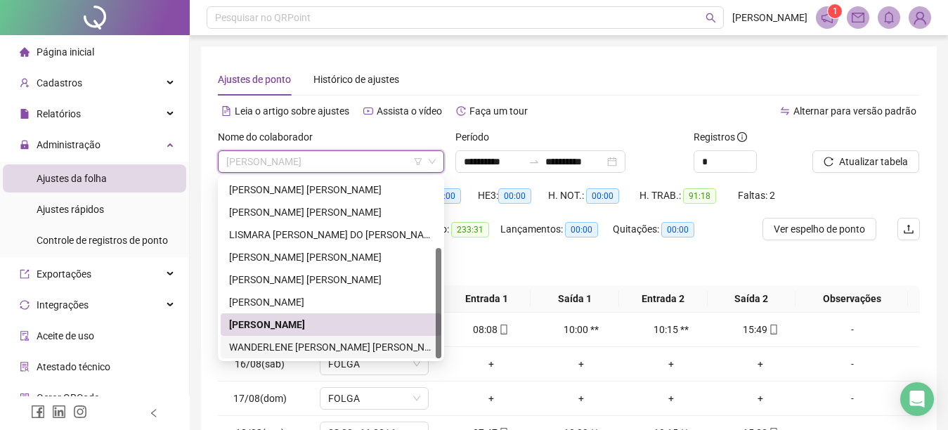
click at [281, 347] on div "WANDERLENE [PERSON_NAME] [PERSON_NAME]" at bounding box center [331, 347] width 204 height 15
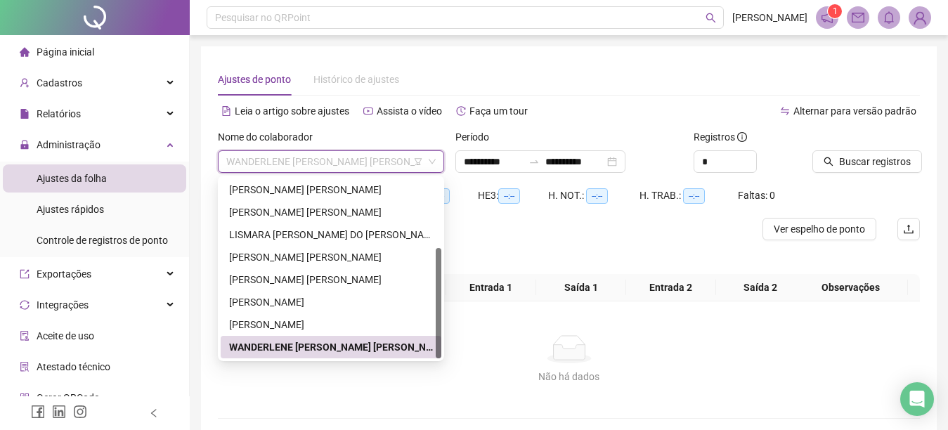
click at [325, 352] on div "WANDERLENE [PERSON_NAME] [PERSON_NAME]" at bounding box center [331, 347] width 204 height 15
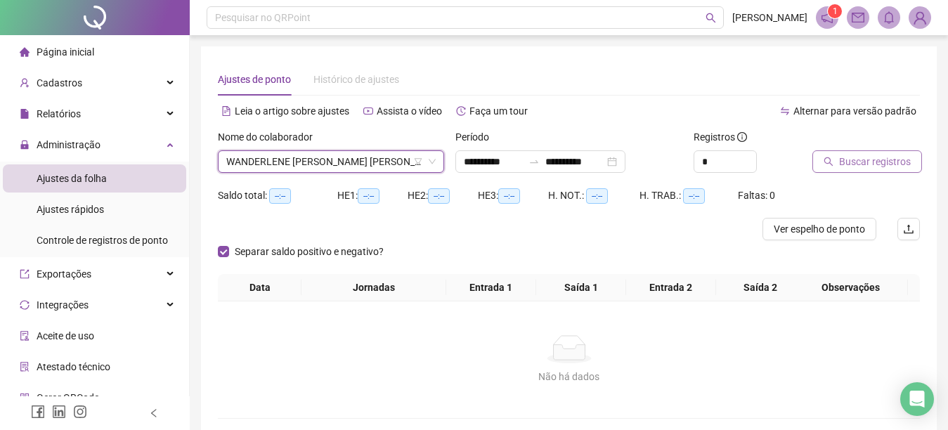
click at [827, 156] on button "Buscar registros" at bounding box center [868, 161] width 110 height 22
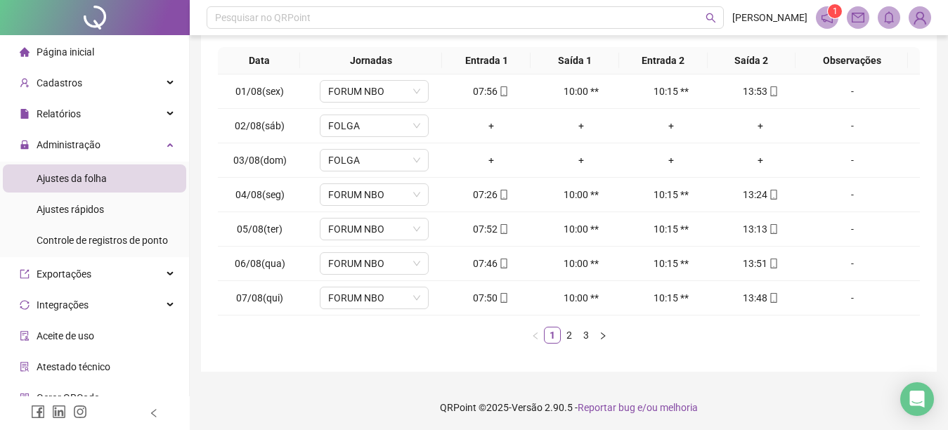
scroll to position [240, 0]
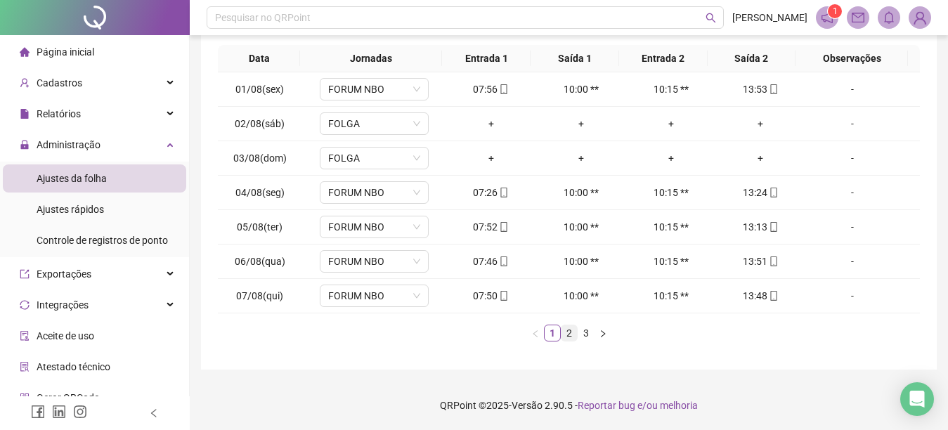
click at [566, 334] on link "2" at bounding box center [569, 333] width 15 height 15
click at [584, 335] on link "3" at bounding box center [586, 333] width 15 height 15
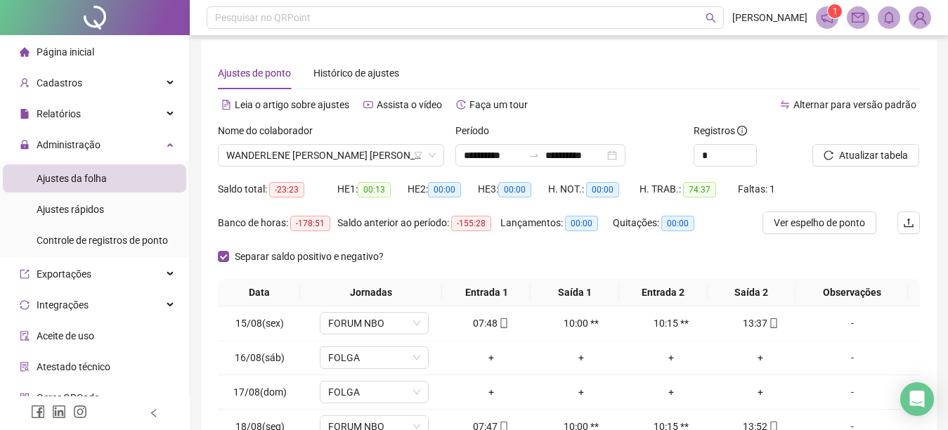
scroll to position [0, 0]
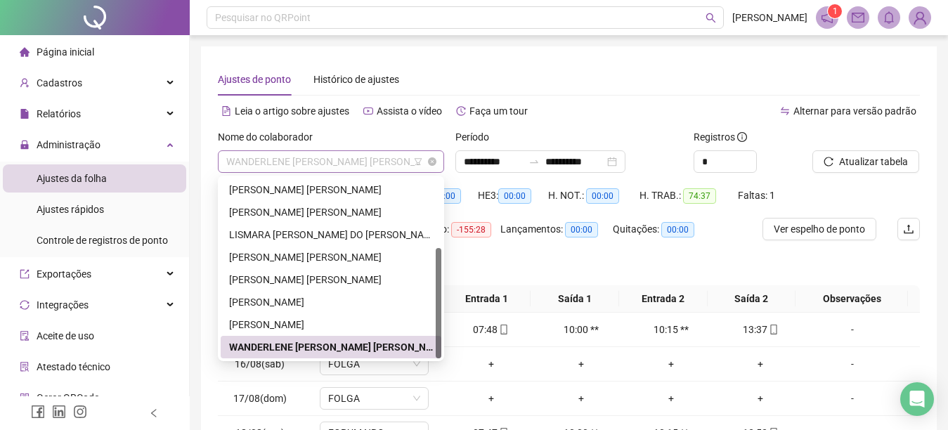
click at [224, 160] on div "WANDERLENE [PERSON_NAME] [PERSON_NAME]" at bounding box center [331, 161] width 226 height 22
click at [258, 323] on div "[PERSON_NAME]" at bounding box center [331, 324] width 204 height 15
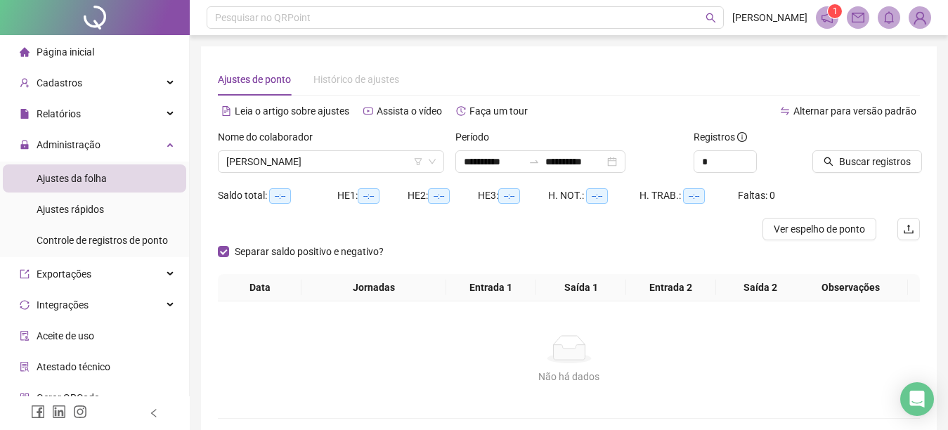
click at [829, 159] on icon "search" at bounding box center [829, 162] width 10 height 10
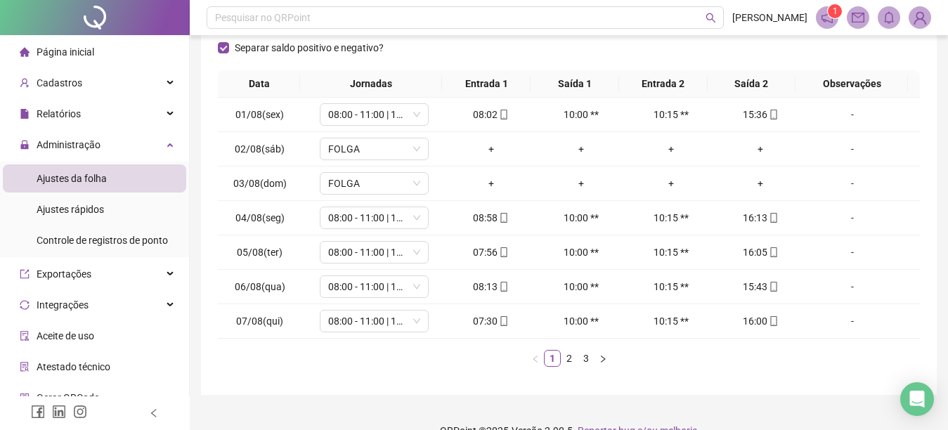
scroll to position [240, 0]
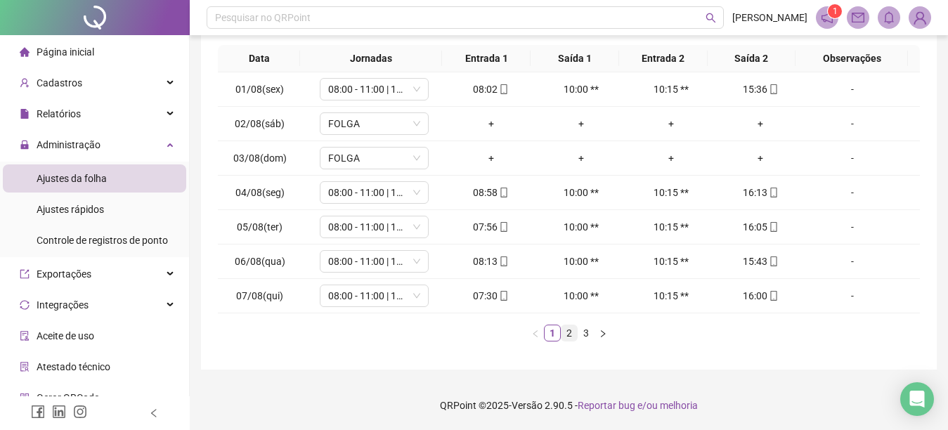
click at [568, 335] on link "2" at bounding box center [569, 333] width 15 height 15
click at [586, 332] on link "3" at bounding box center [586, 333] width 15 height 15
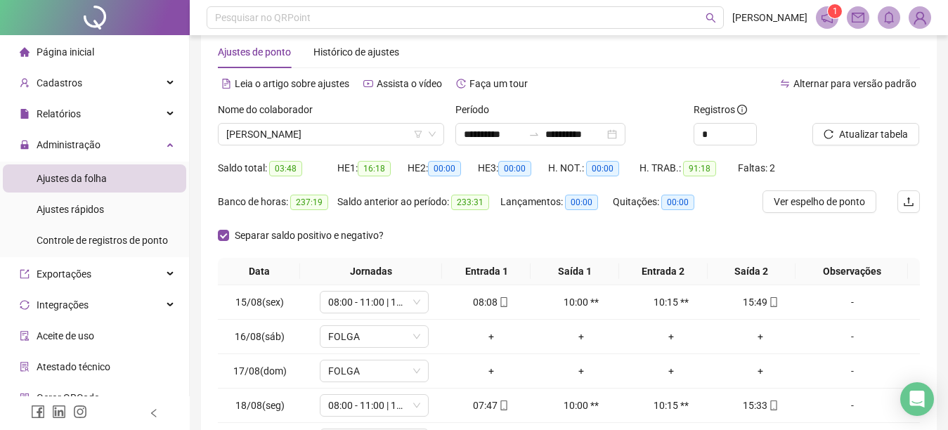
scroll to position [0, 0]
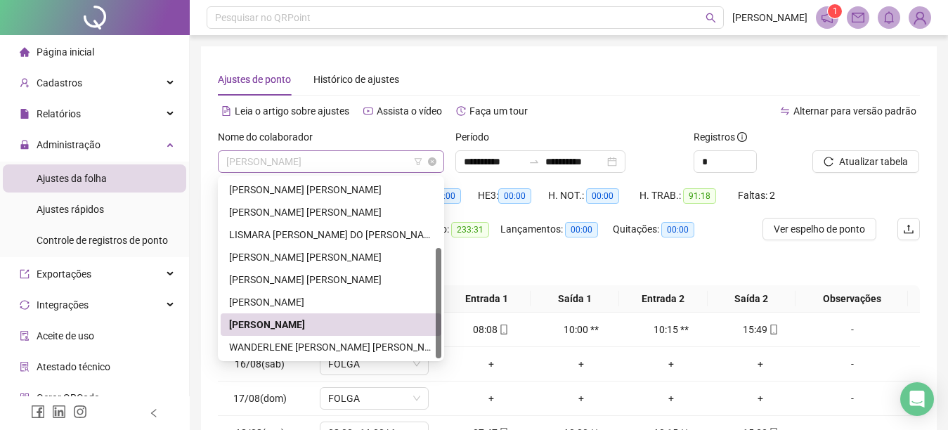
click at [342, 165] on span "[PERSON_NAME]" at bounding box center [331, 161] width 210 height 21
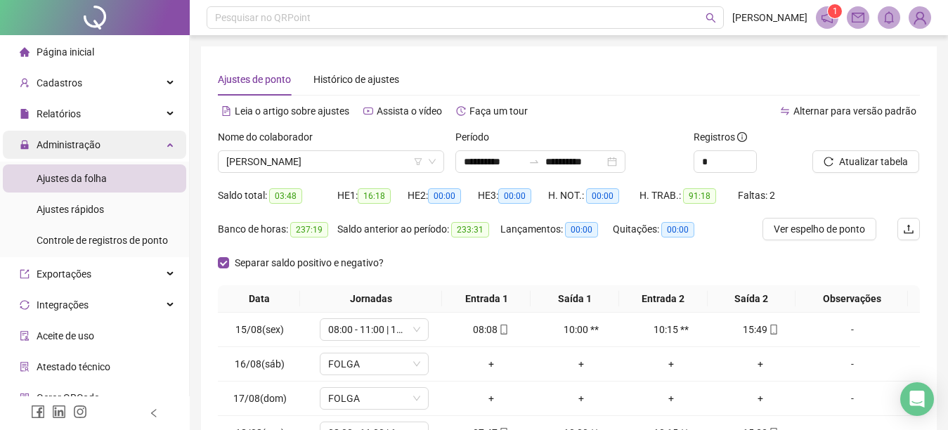
click at [156, 148] on div "Administração" at bounding box center [94, 145] width 183 height 28
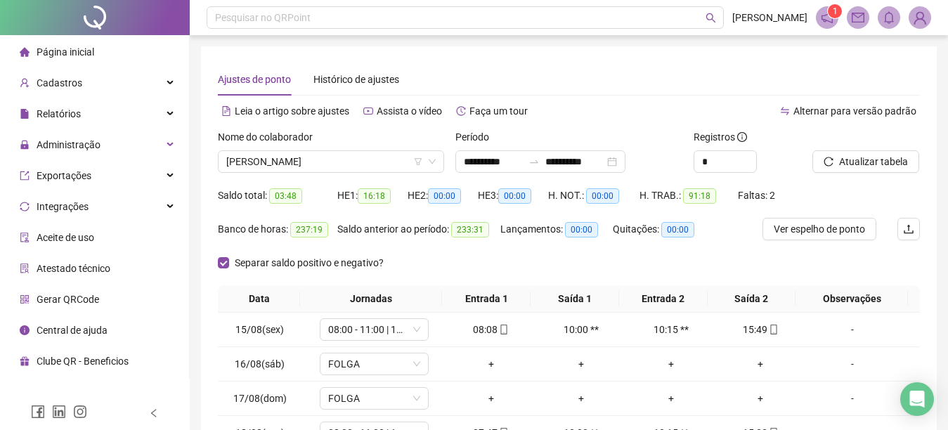
click at [101, 46] on li "Página inicial" at bounding box center [94, 52] width 183 height 28
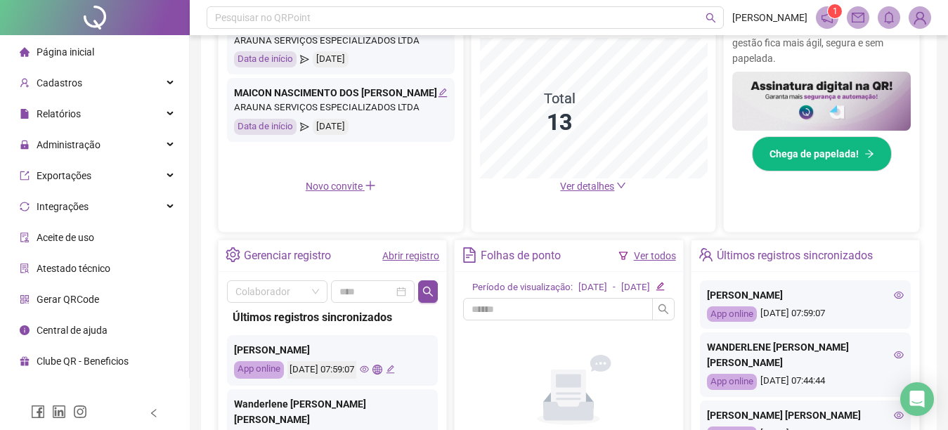
scroll to position [368, 0]
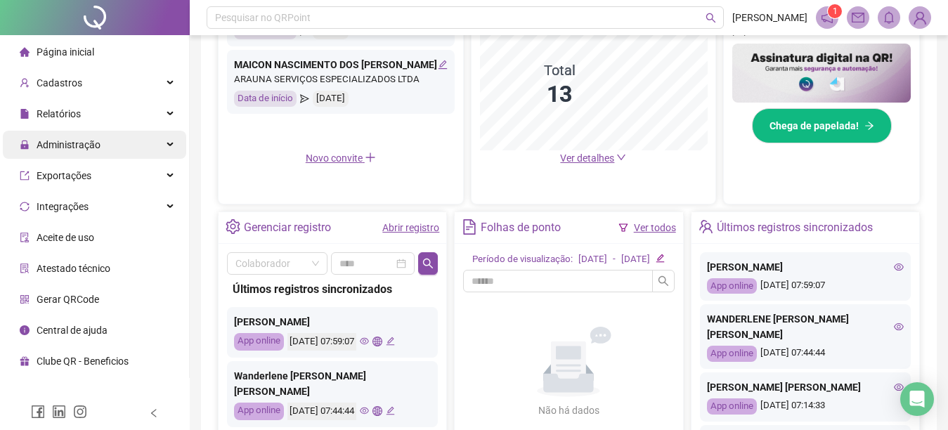
click at [77, 144] on span "Administração" at bounding box center [69, 144] width 64 height 11
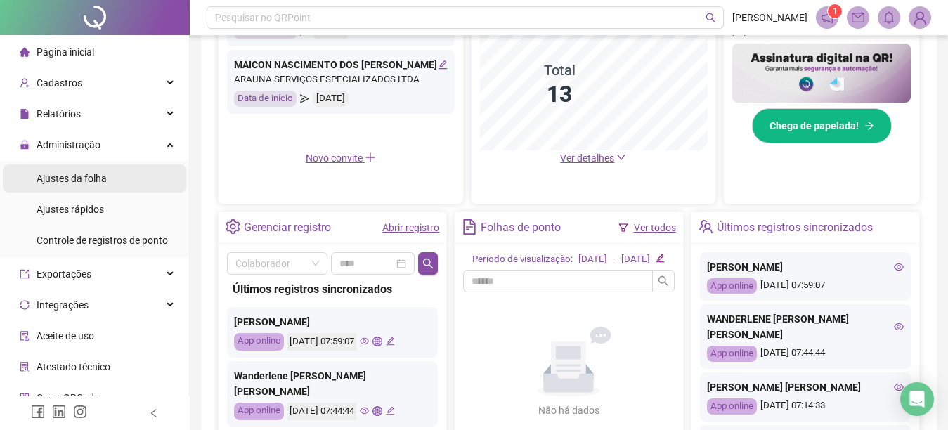
click at [55, 179] on span "Ajustes da folha" at bounding box center [72, 178] width 70 height 11
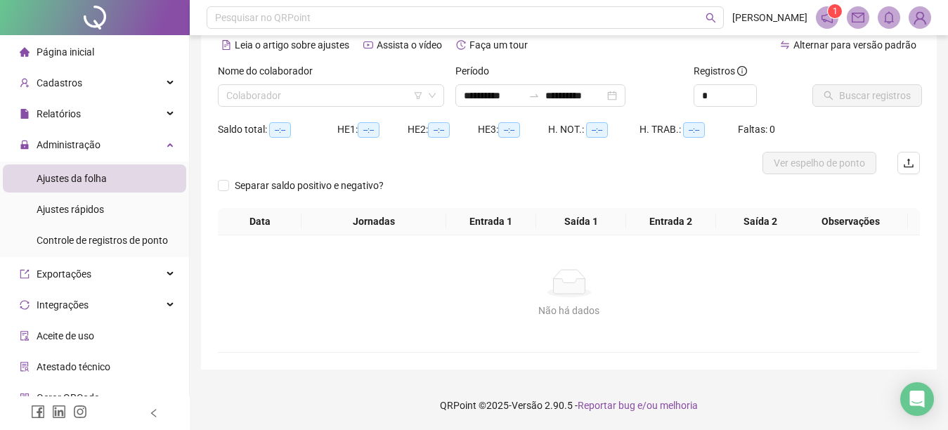
scroll to position [66, 0]
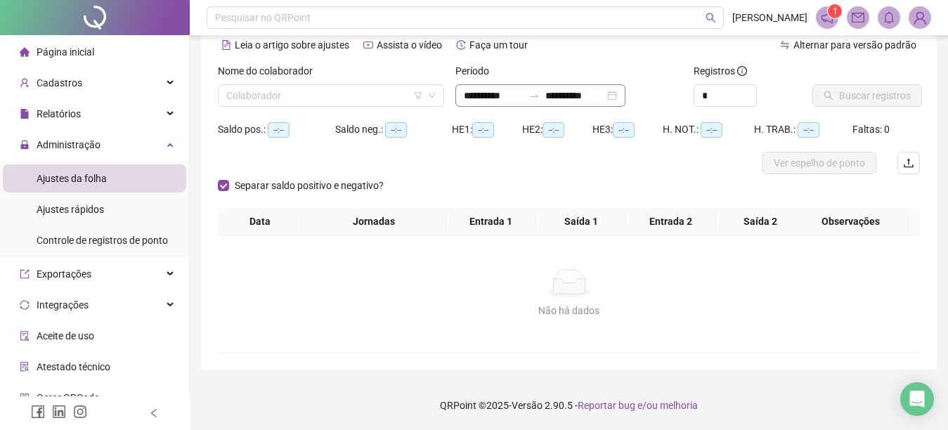
click at [461, 96] on div "**********" at bounding box center [541, 95] width 170 height 22
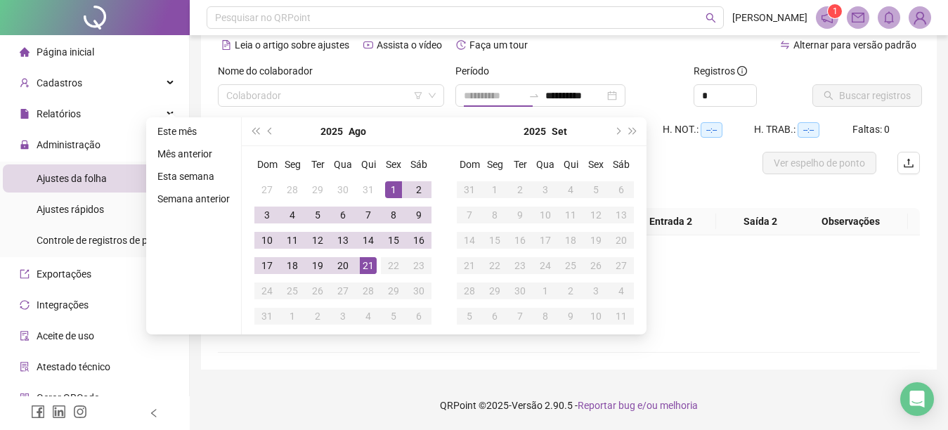
click at [393, 194] on div "1" at bounding box center [393, 189] width 17 height 17
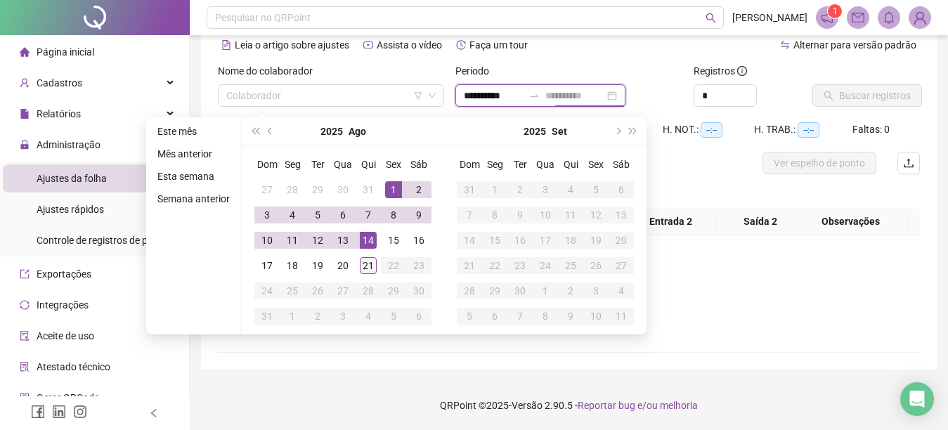
type input "**********"
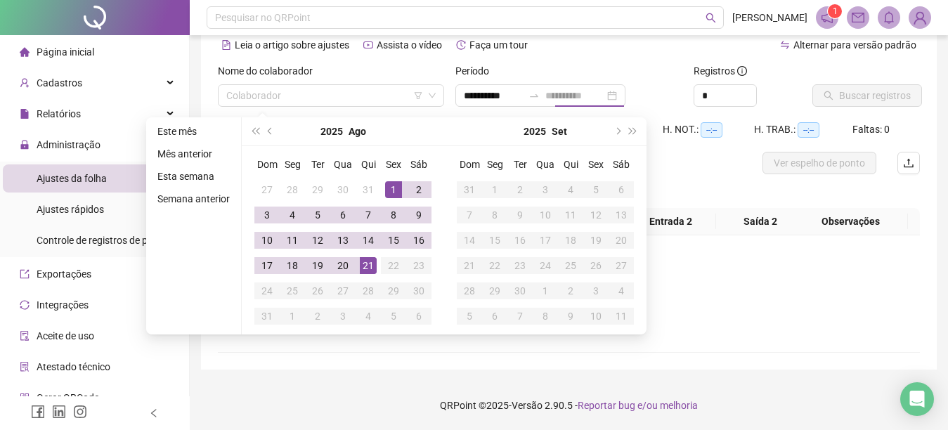
click at [367, 265] on div "21" at bounding box center [368, 265] width 17 height 17
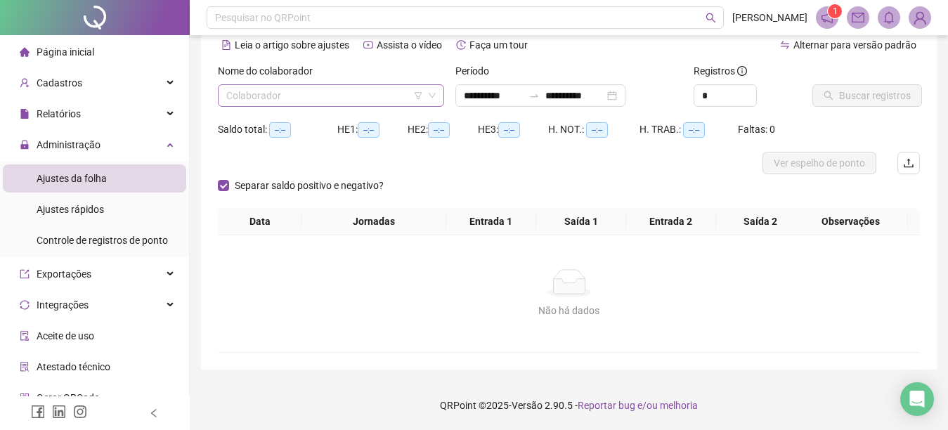
click at [226, 96] on div "Colaborador" at bounding box center [331, 95] width 226 height 22
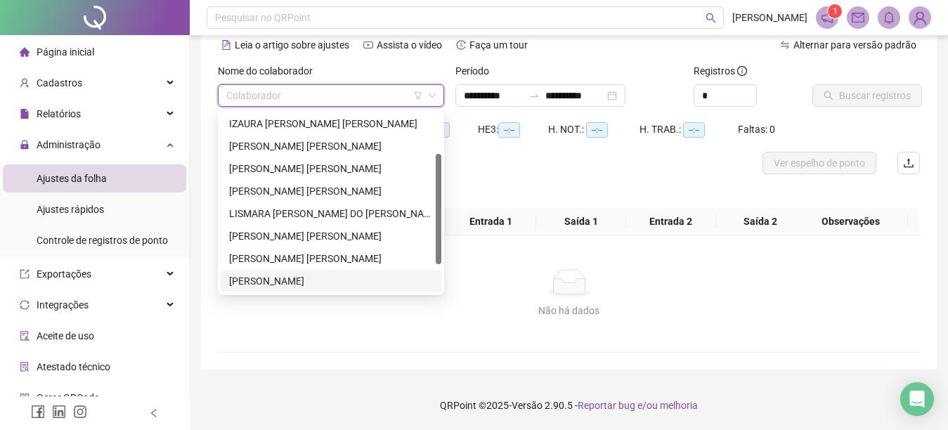
scroll to position [90, 0]
click at [292, 281] on div "[PERSON_NAME]" at bounding box center [331, 280] width 204 height 15
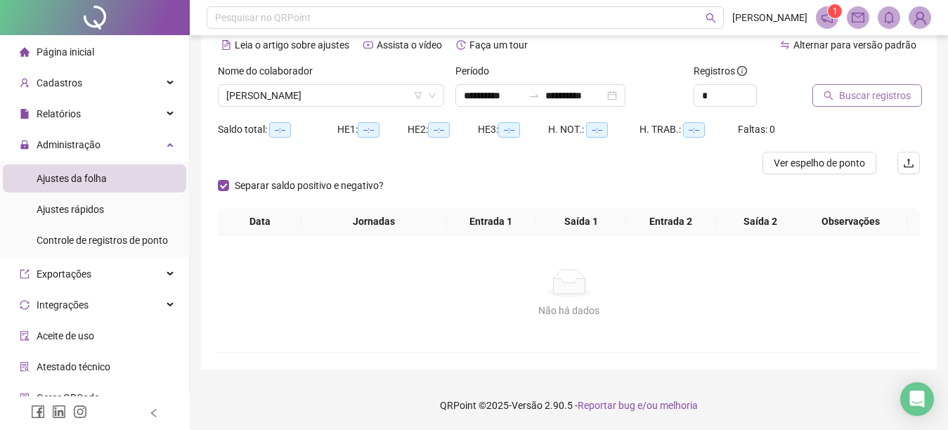
click at [826, 91] on icon "search" at bounding box center [829, 96] width 10 height 10
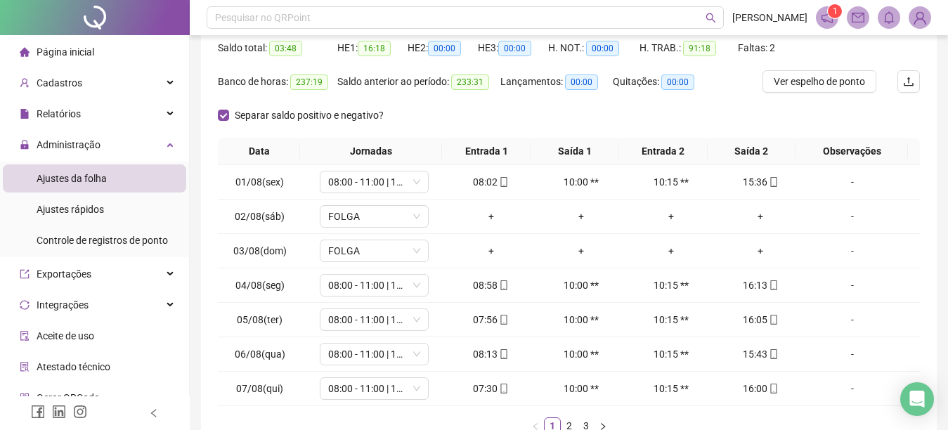
scroll to position [240, 0]
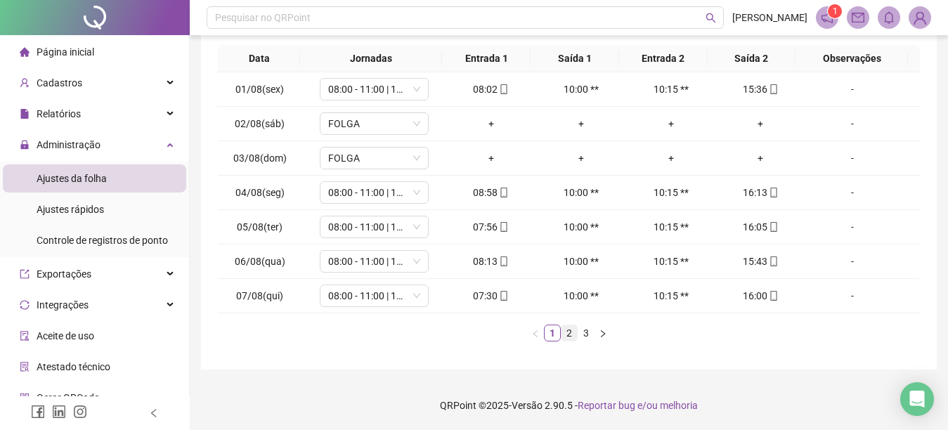
click at [570, 335] on link "2" at bounding box center [569, 333] width 15 height 15
click at [584, 334] on link "3" at bounding box center [586, 333] width 15 height 15
click at [567, 332] on link "2" at bounding box center [569, 333] width 15 height 15
click at [548, 332] on link "1" at bounding box center [552, 333] width 15 height 15
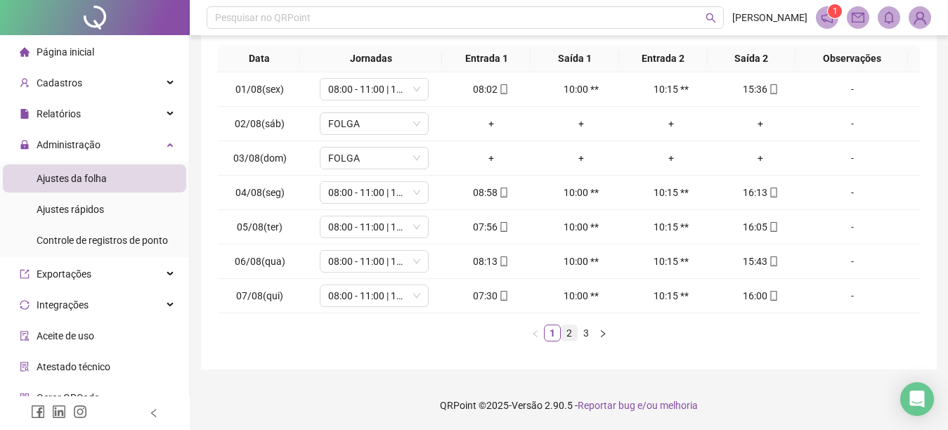
click at [570, 333] on link "2" at bounding box center [569, 333] width 15 height 15
click at [585, 332] on link "3" at bounding box center [586, 333] width 15 height 15
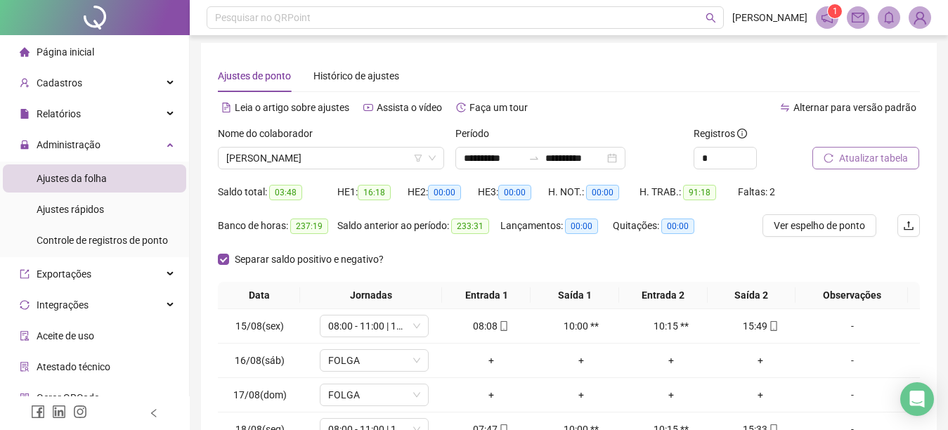
scroll to position [0, 0]
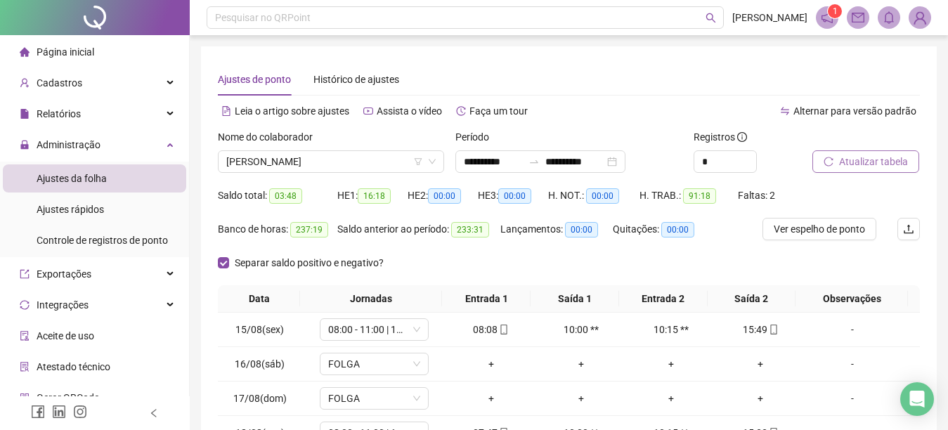
click at [103, 54] on li "Página inicial" at bounding box center [94, 52] width 183 height 28
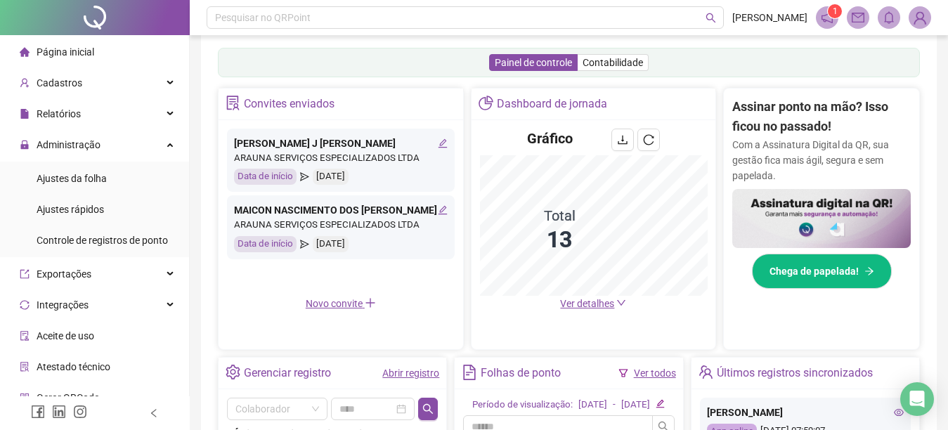
scroll to position [211, 0]
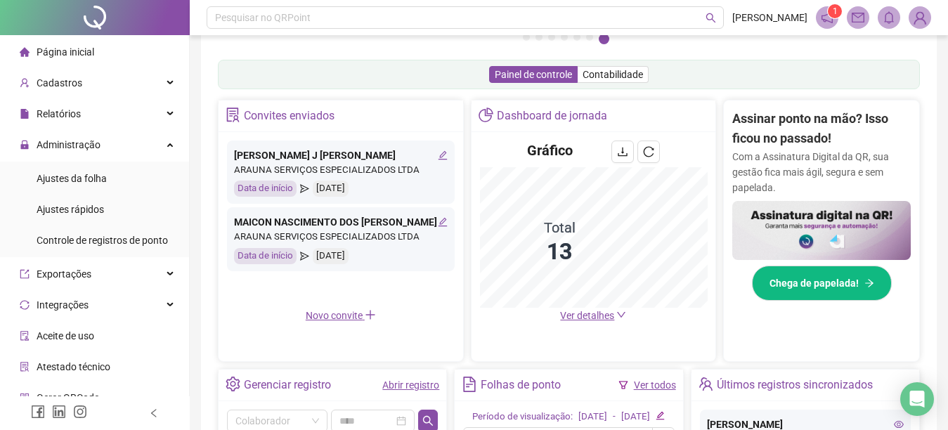
drag, startPoint x: 737, startPoint y: 309, endPoint x: 916, endPoint y: 332, distance: 180.1
click at [916, 332] on div "Assinar ponto na mão? Isso ficou no passado! Com a Assinatura Digital da QR, su…" at bounding box center [821, 226] width 195 height 250
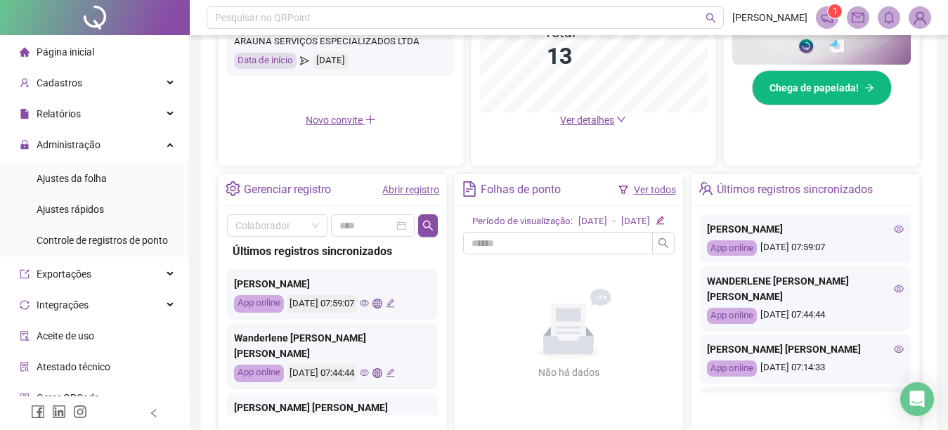
scroll to position [417, 0]
